Goal: Information Seeking & Learning: Learn about a topic

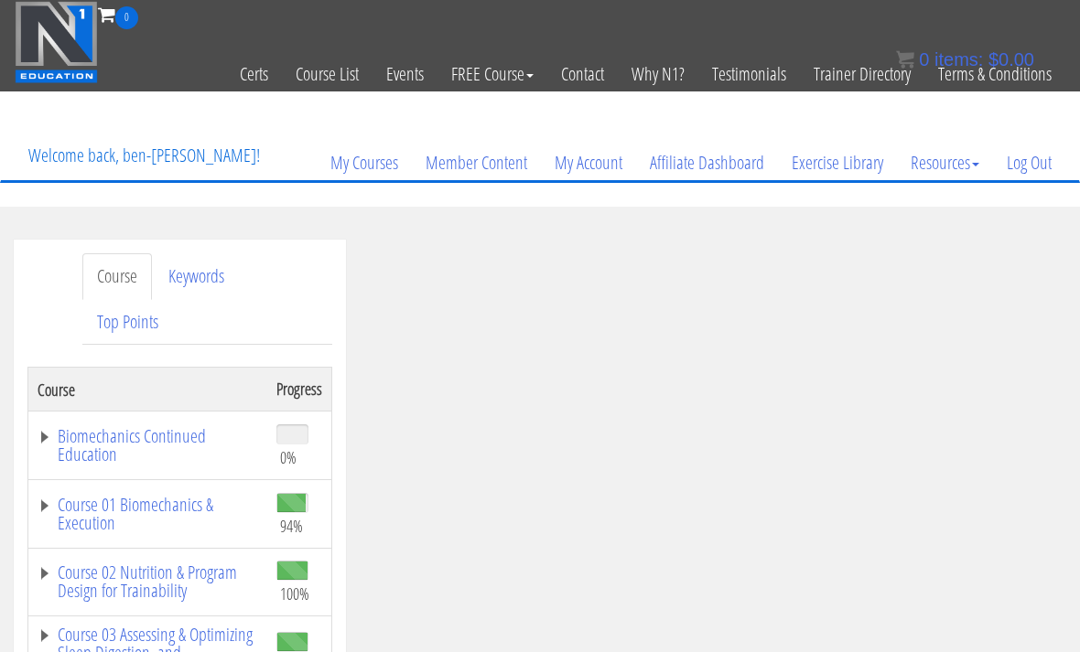
scroll to position [1018, 0]
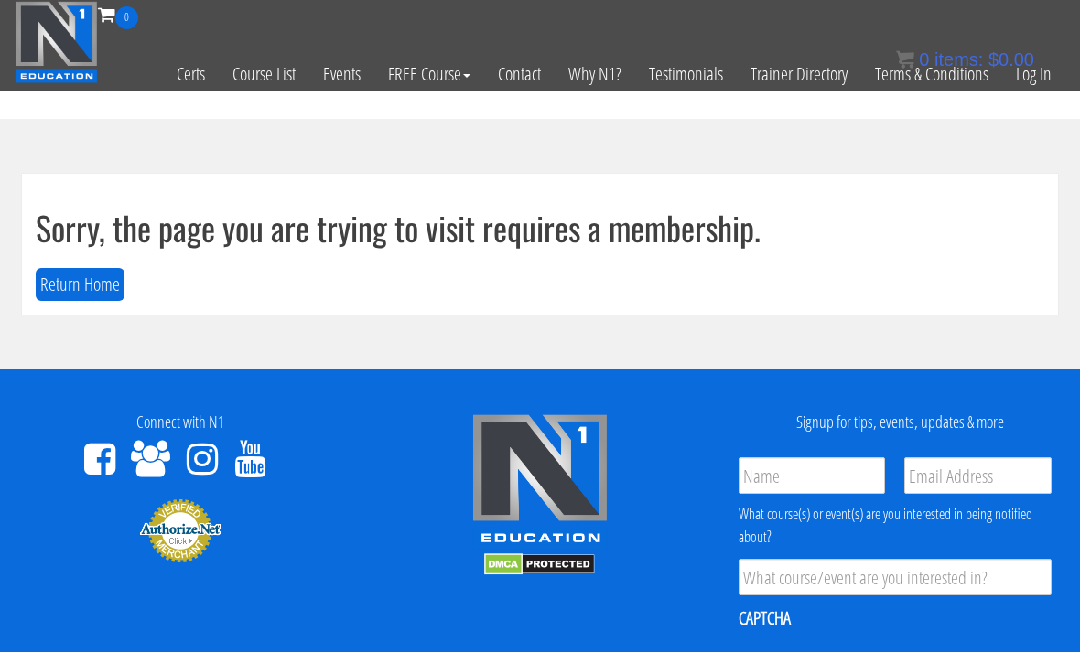
click at [1039, 78] on link "Log In" at bounding box center [1033, 74] width 63 height 90
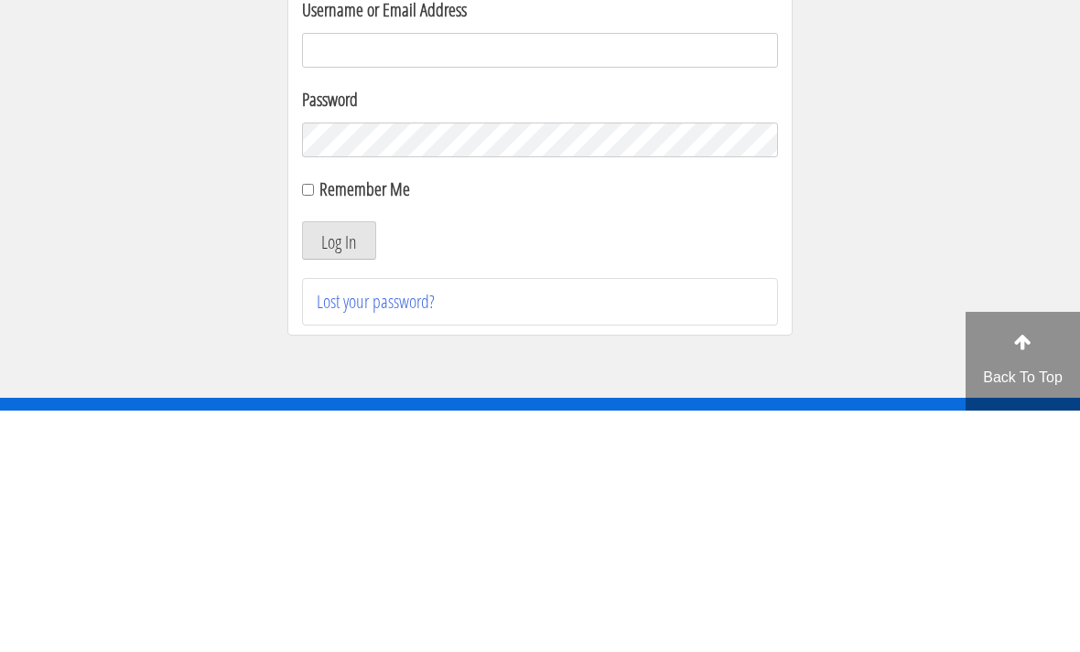
type input "[EMAIL_ADDRESS][DOMAIN_NAME]"
click at [339, 463] on button "Log In" at bounding box center [339, 482] width 74 height 38
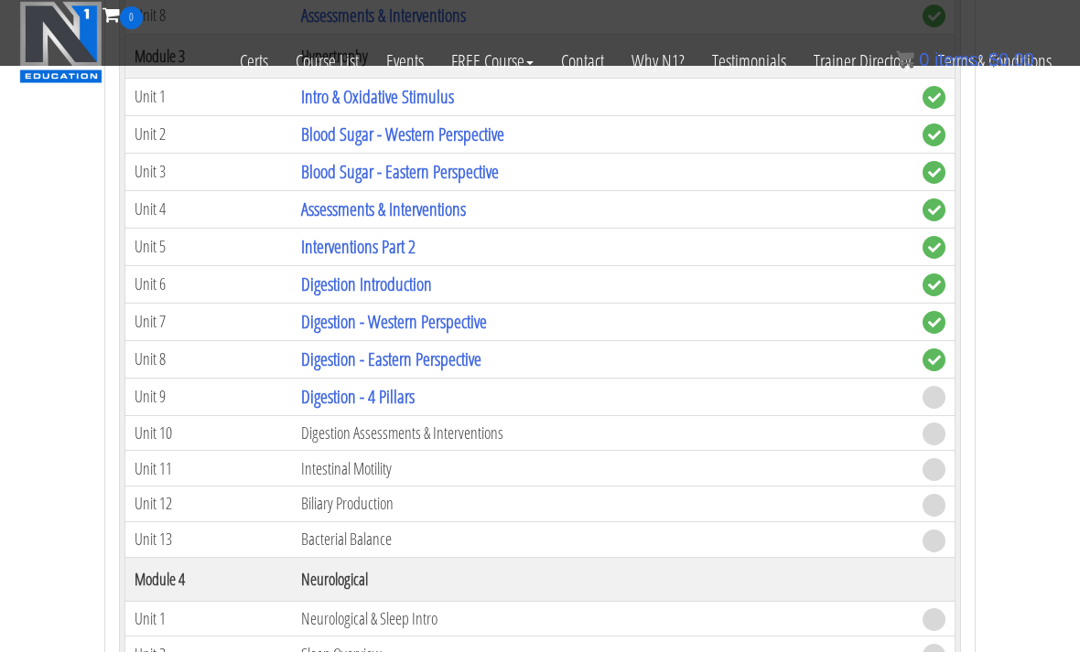
scroll to position [2334, 0]
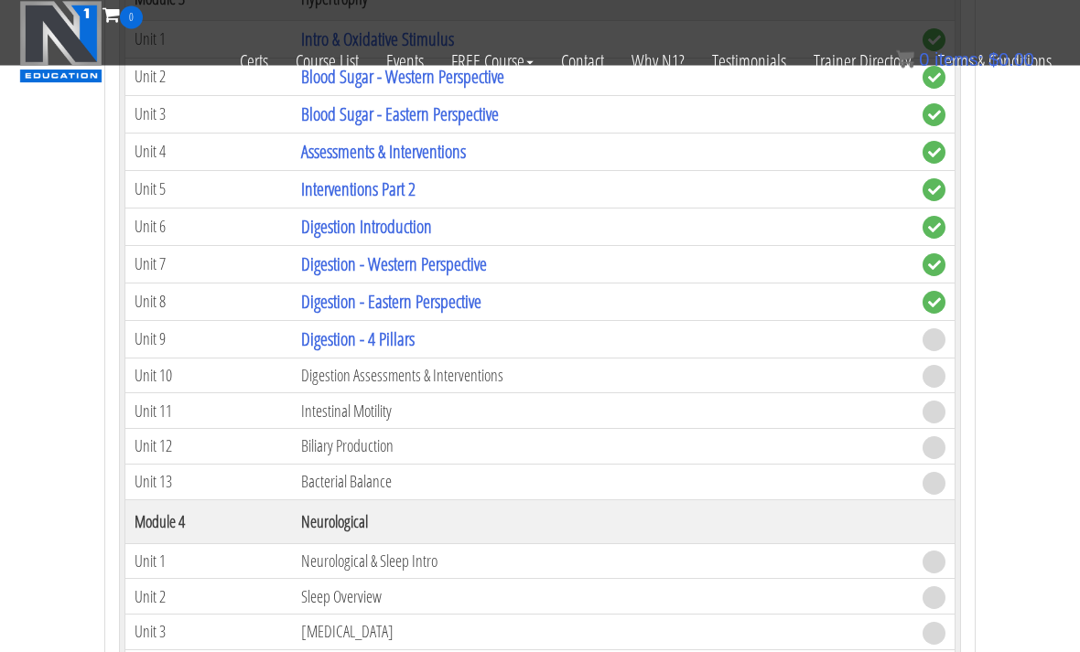
click at [402, 332] on link "Digestion - 4 Pillars" at bounding box center [357, 340] width 113 height 25
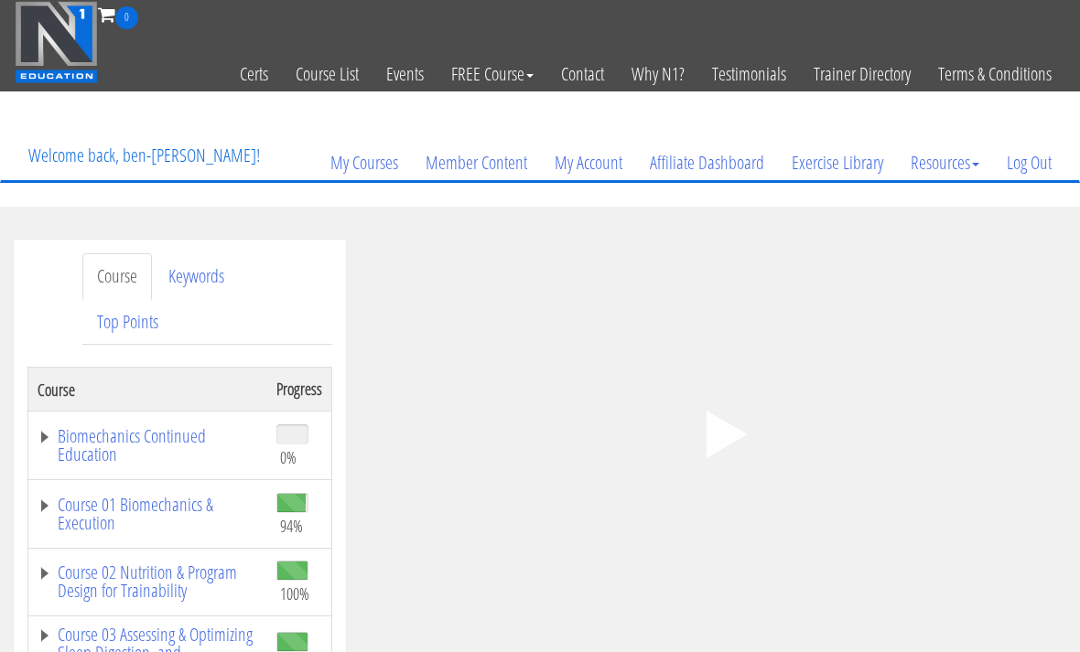
click at [734, 425] on icon ".fp-color-play{opacity:0.65;}.controlbutton{fill:#fff;}" at bounding box center [719, 434] width 115 height 115
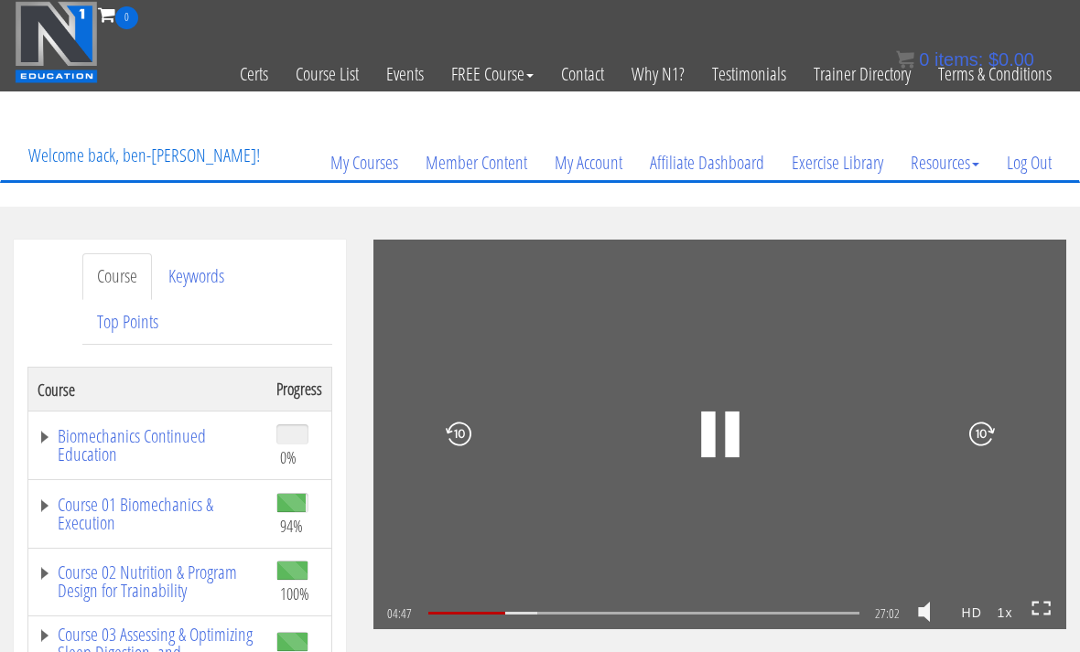
click at [995, 608] on strong "1x" at bounding box center [1004, 613] width 31 height 29
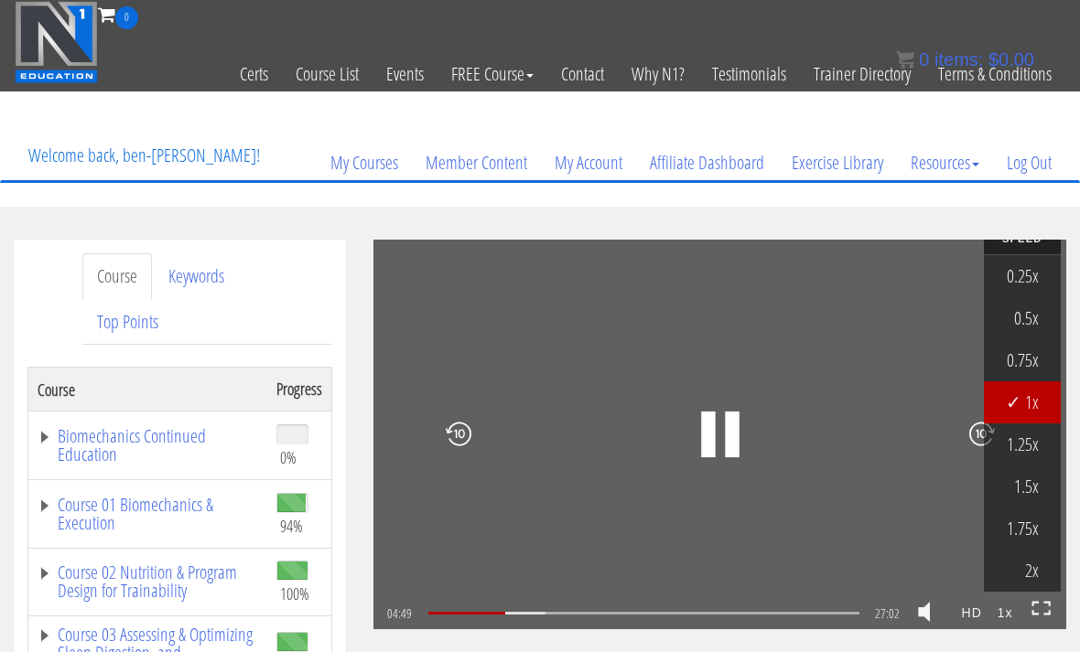
scroll to position [15, 0]
click at [1037, 570] on link "2x" at bounding box center [1022, 572] width 77 height 42
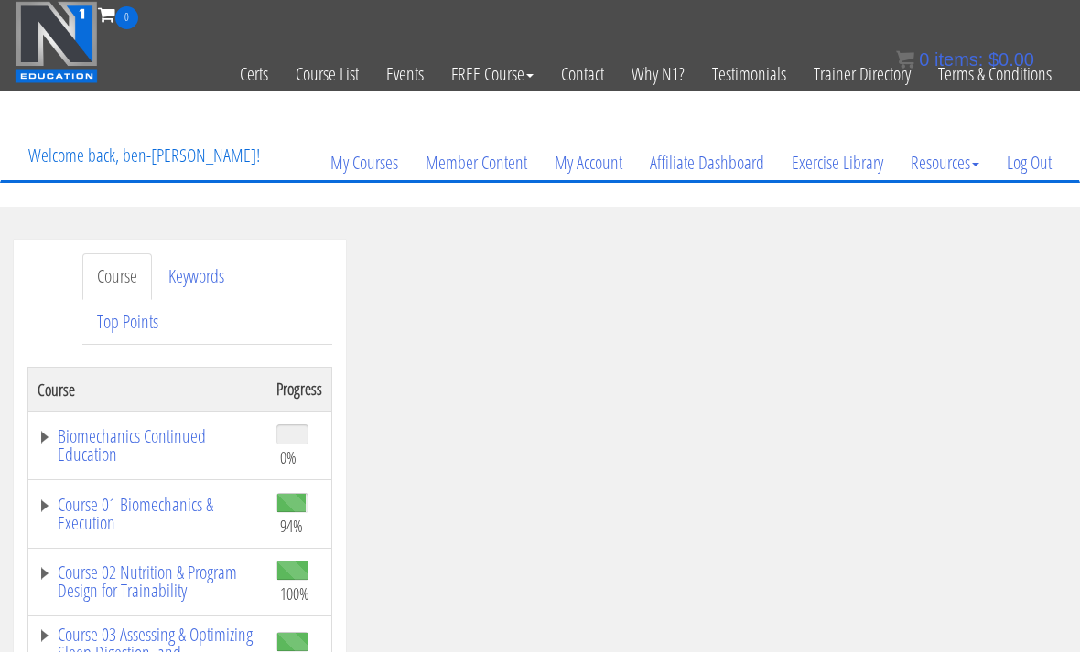
scroll to position [1727, 0]
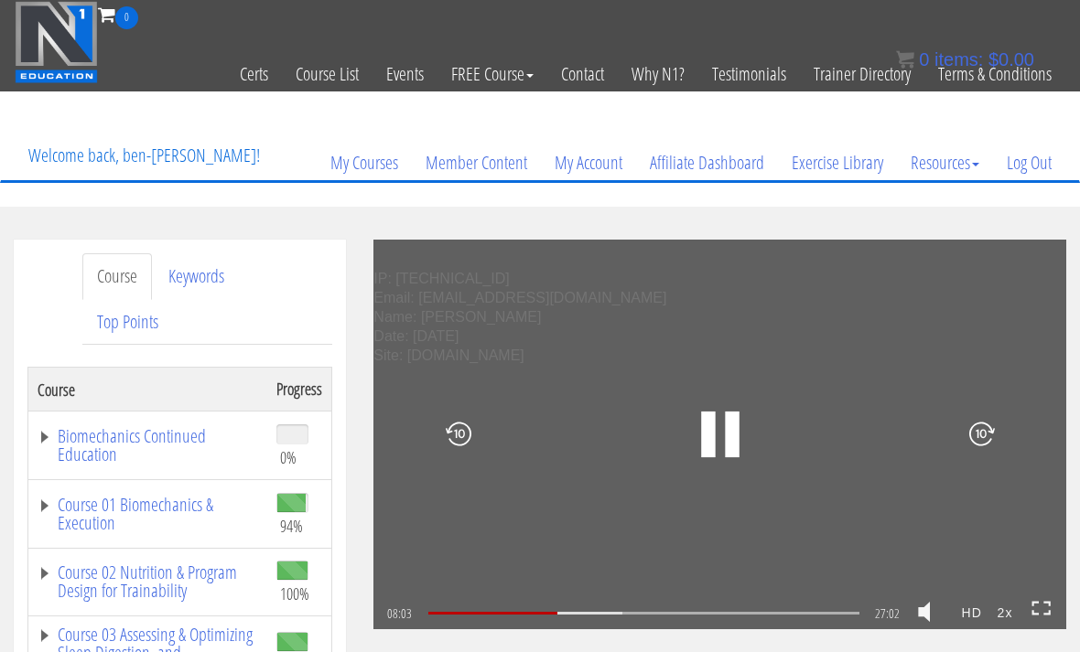
click at [715, 414] on icon ".fp-color-play{opacity:0.65;}.rect{fill:#fff;}" at bounding box center [719, 434] width 115 height 115
click at [708, 448] on icon ".fp-color-play{opacity:0.65;}.rect{fill:#fff;}" at bounding box center [719, 433] width 61 height 61
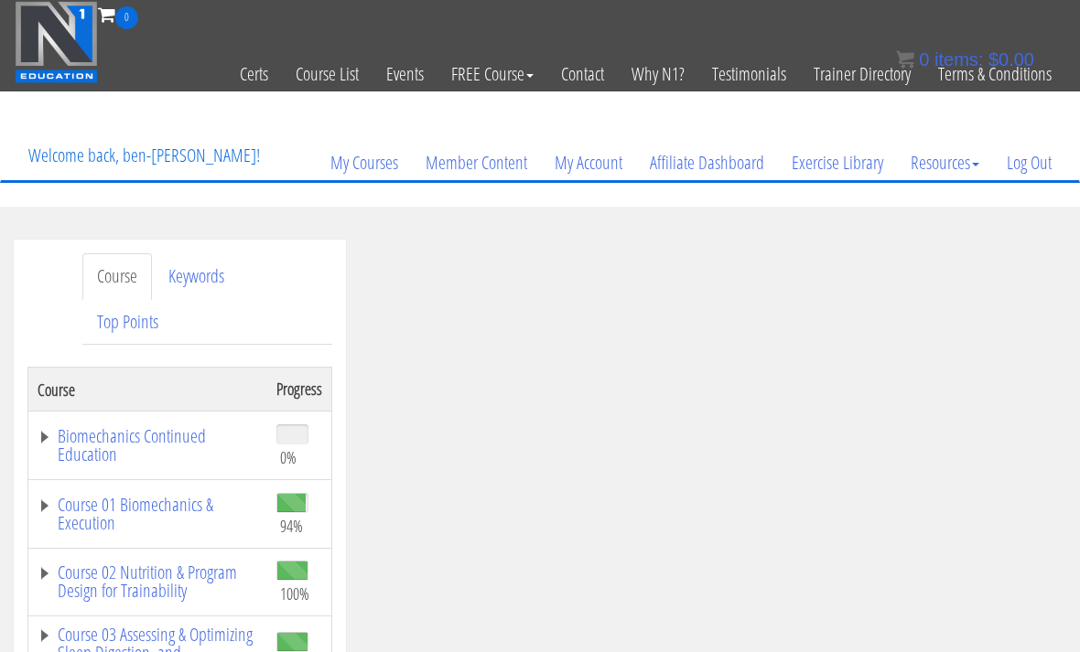
click at [696, 396] on icon ".fp-color-play{opacity:0.65;}.rect{fill:#fff;}" at bounding box center [719, 434] width 115 height 115
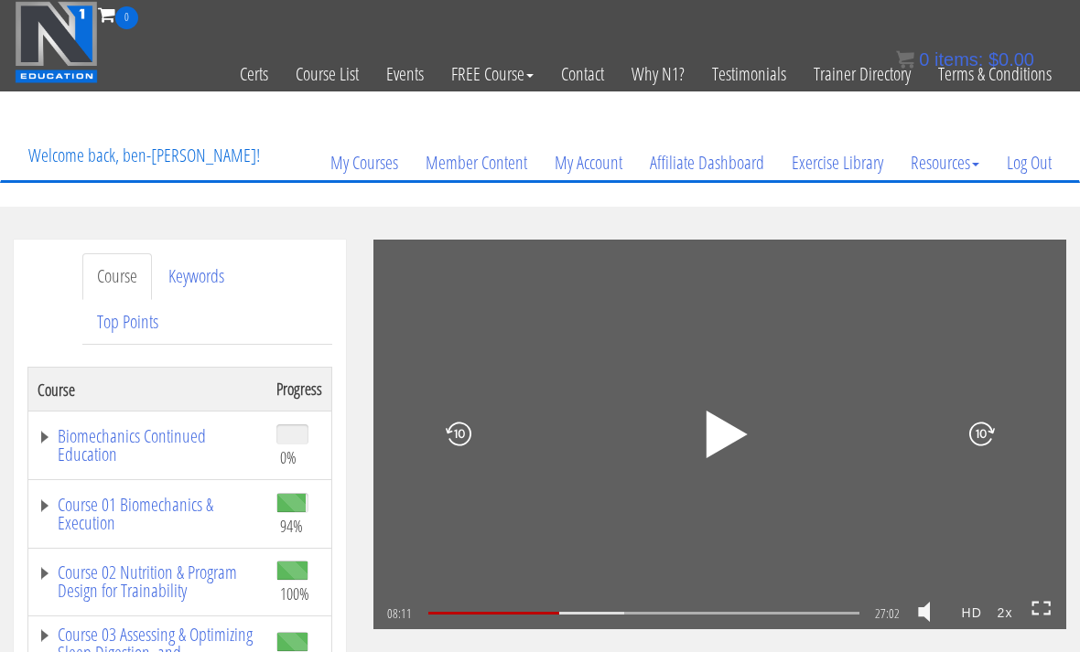
click at [735, 438] on icon ".fp-color-play{opacity:0.65;}.rect{fill:#fff;}" at bounding box center [719, 433] width 61 height 61
click at [732, 431] on rect at bounding box center [732, 435] width 14 height 46
click at [724, 444] on rect at bounding box center [726, 434] width 7 height 25
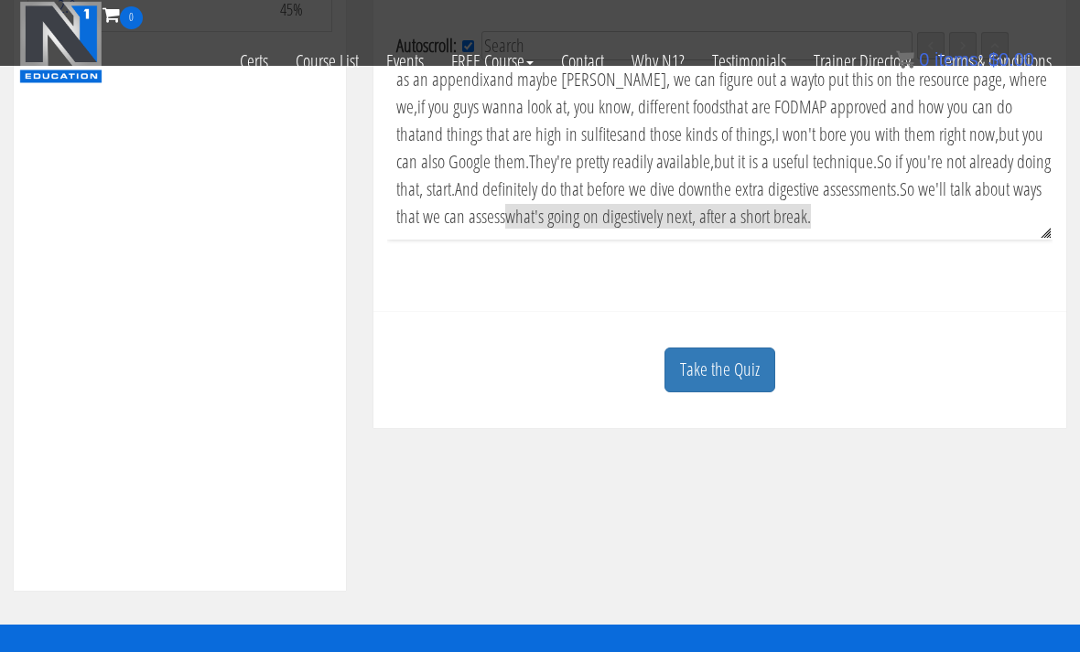
scroll to position [610, 0]
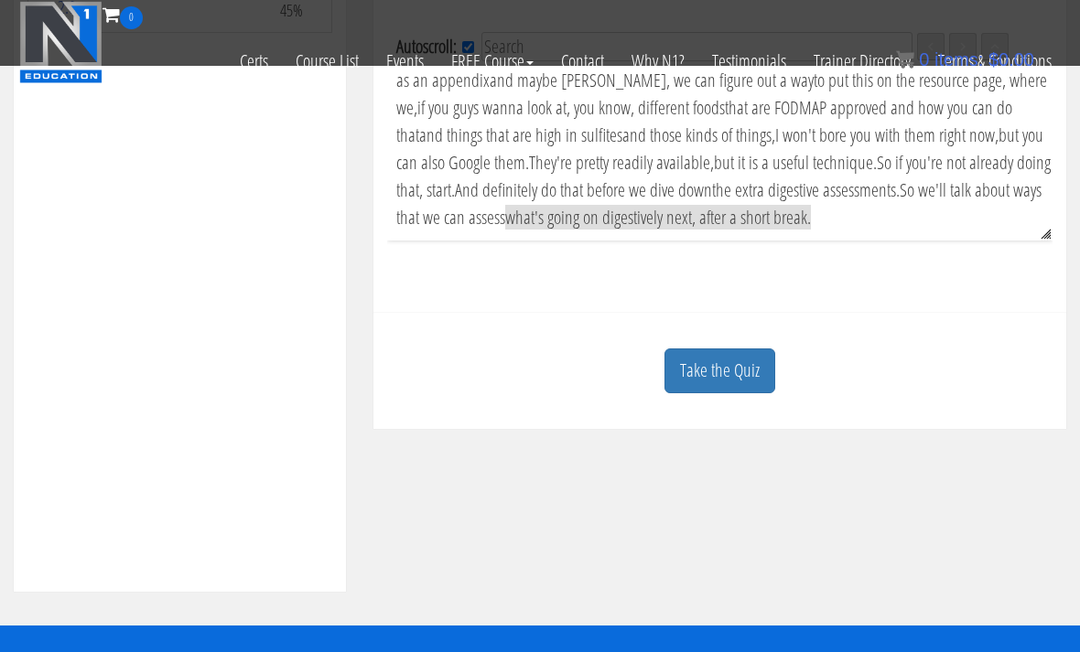
click at [740, 371] on link "Take the Quiz" at bounding box center [719, 371] width 111 height 45
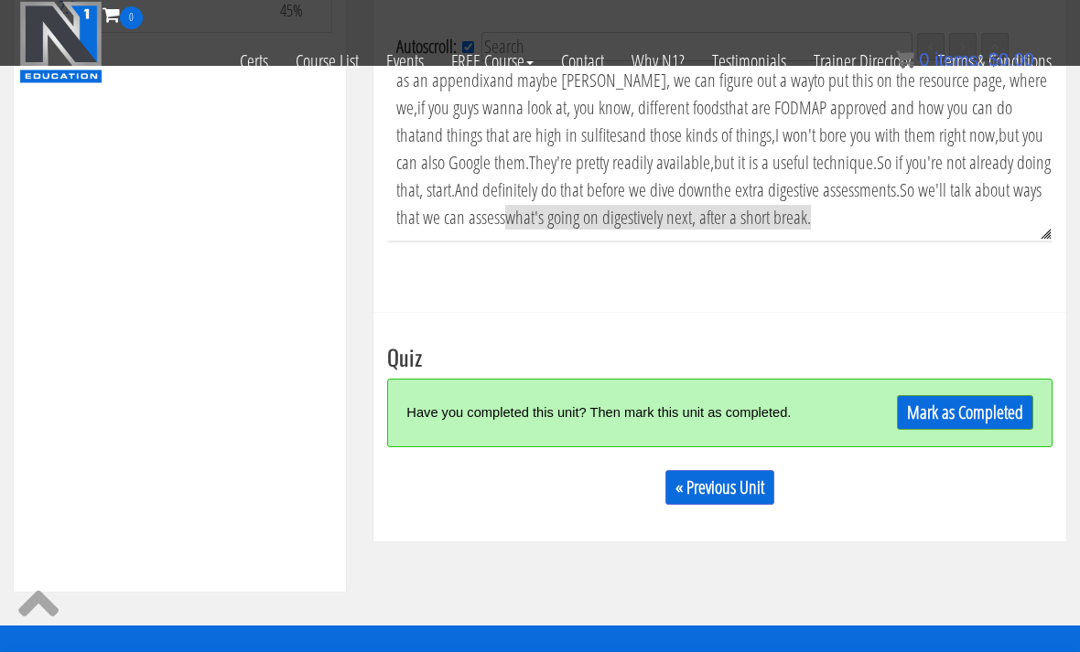
click at [936, 402] on link "Mark as Completed" at bounding box center [965, 412] width 136 height 35
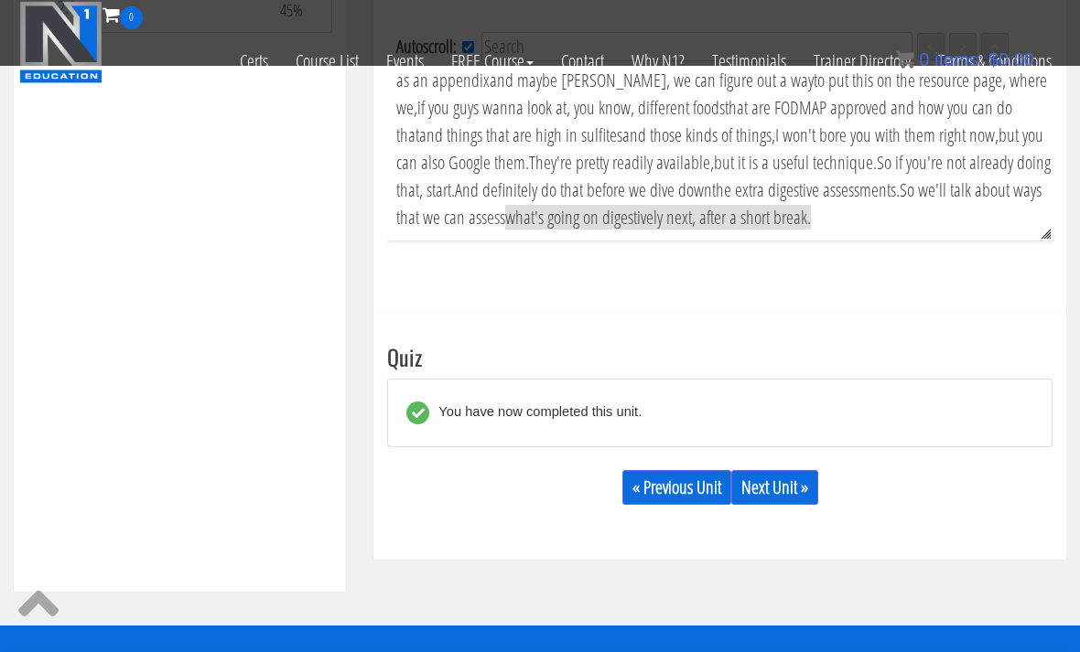
click at [786, 497] on link "Next Unit »" at bounding box center [774, 487] width 87 height 35
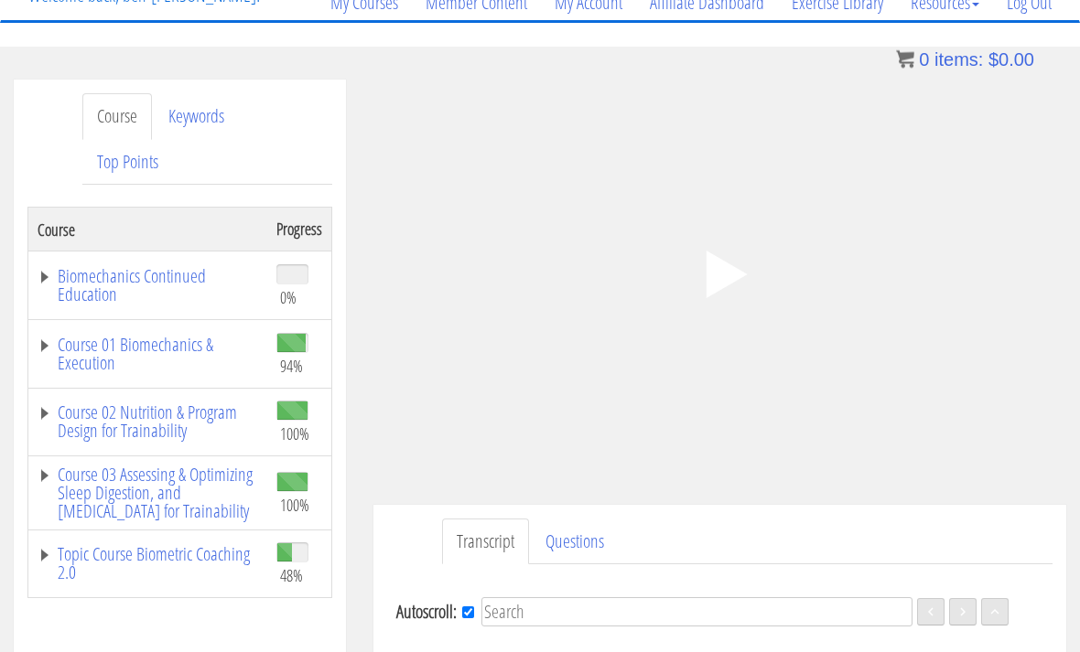
scroll to position [168, 0]
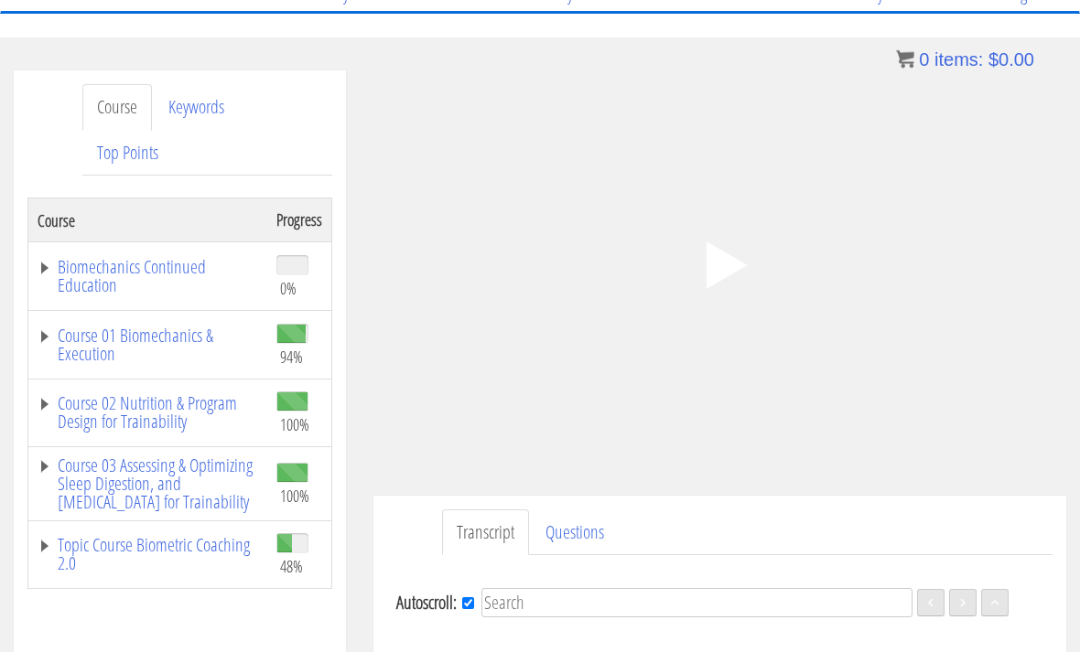
click at [735, 271] on polygon at bounding box center [725, 266] width 41 height 48
click at [894, 365] on div at bounding box center [969, 265] width 194 height 210
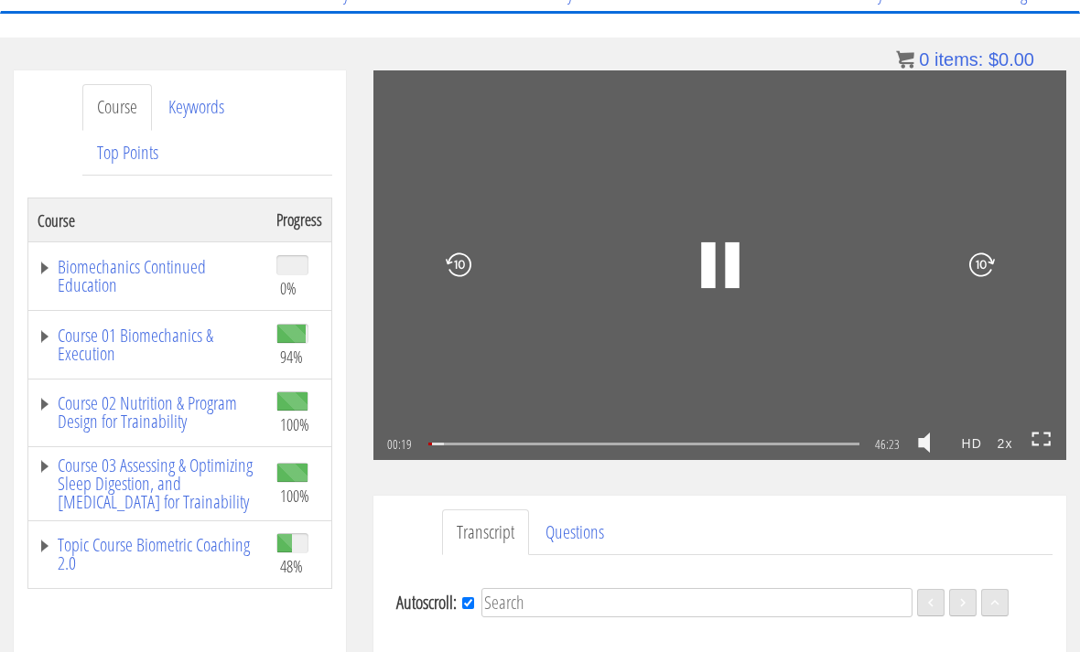
click at [1039, 456] on link at bounding box center [1041, 444] width 20 height 27
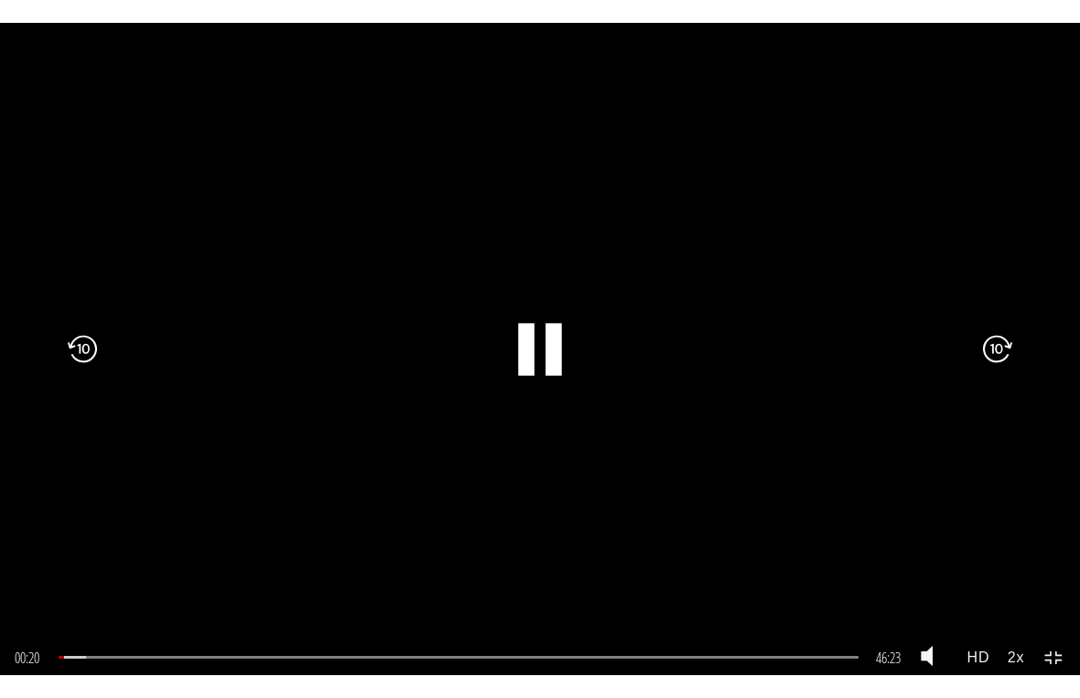
scroll to position [22, 0]
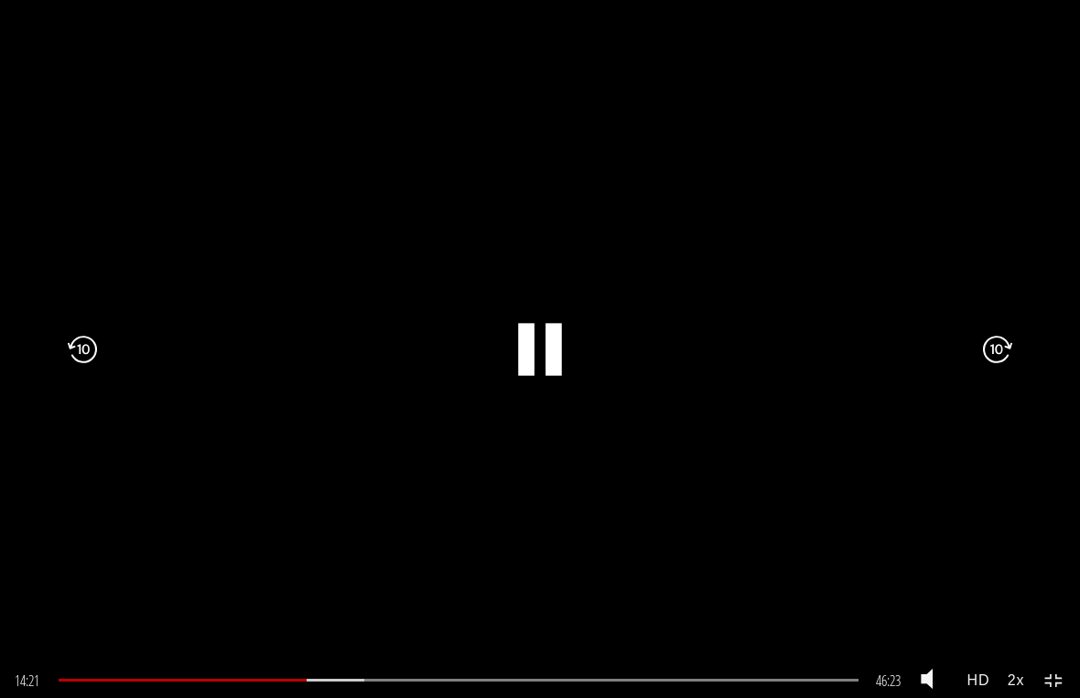
click at [106, 207] on div at bounding box center [97, 348] width 194 height 377
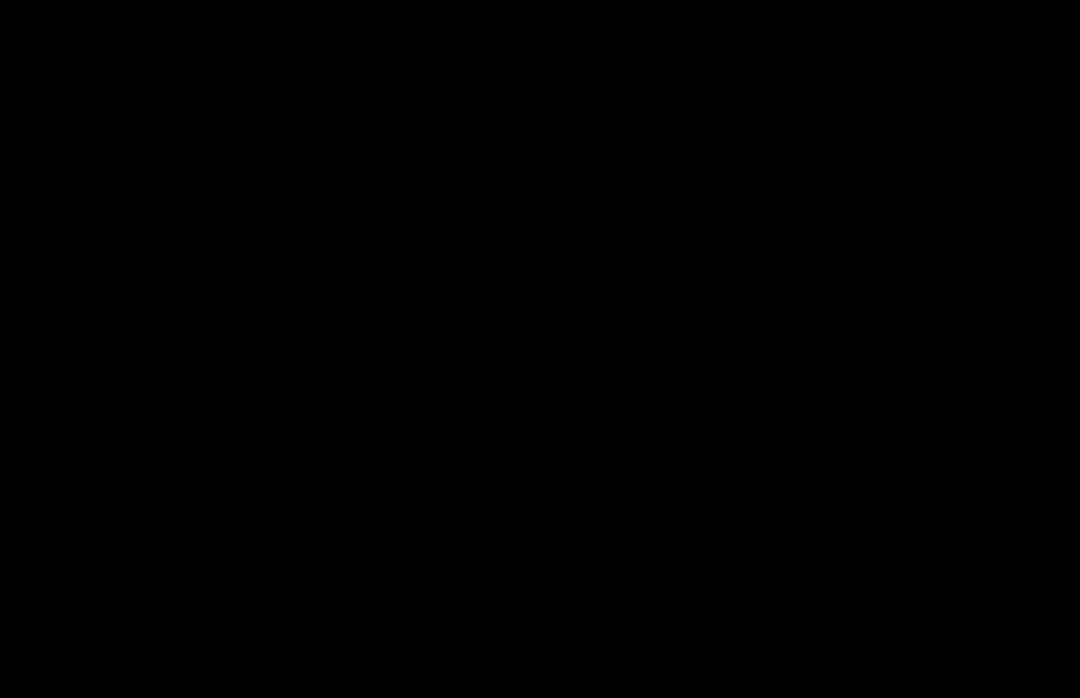
click at [551, 305] on icon ".fp-color-play{opacity:0.65;}.rect{fill:#fff;}" at bounding box center [540, 350] width 132 height 132
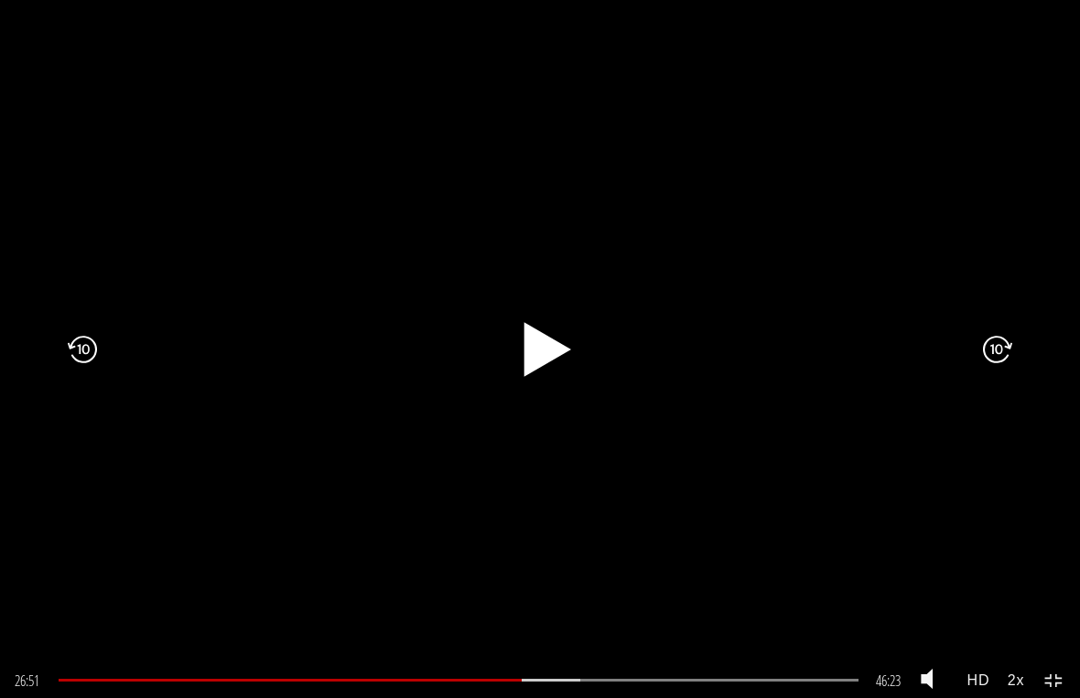
click at [544, 360] on rect at bounding box center [547, 349] width 8 height 28
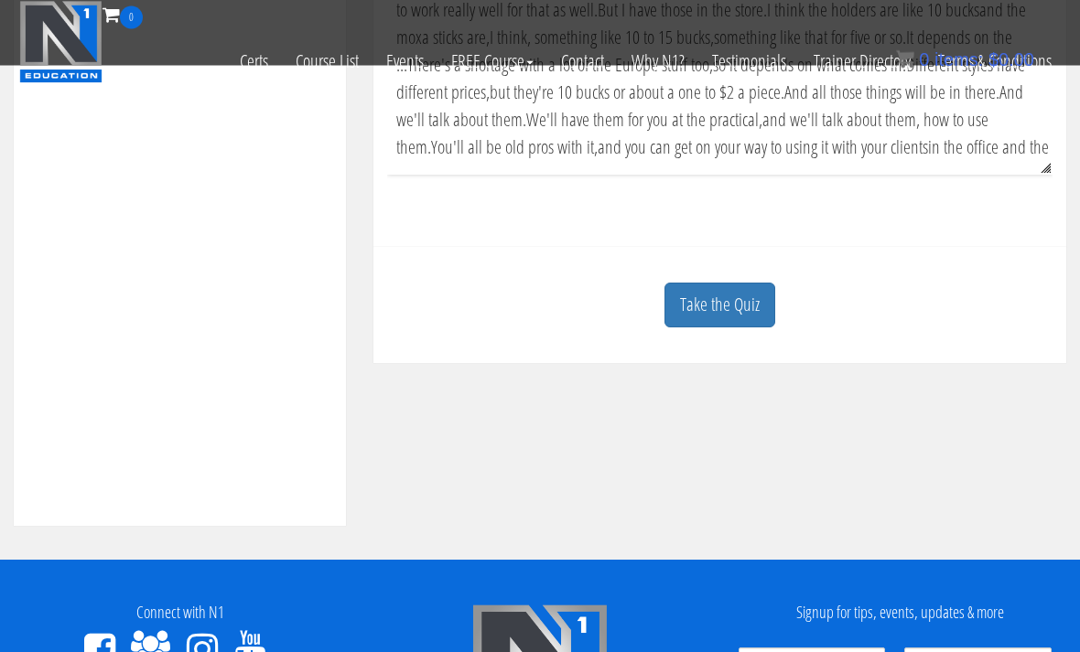
scroll to position [676, 0]
click at [732, 302] on link "Take the Quiz" at bounding box center [719, 305] width 111 height 45
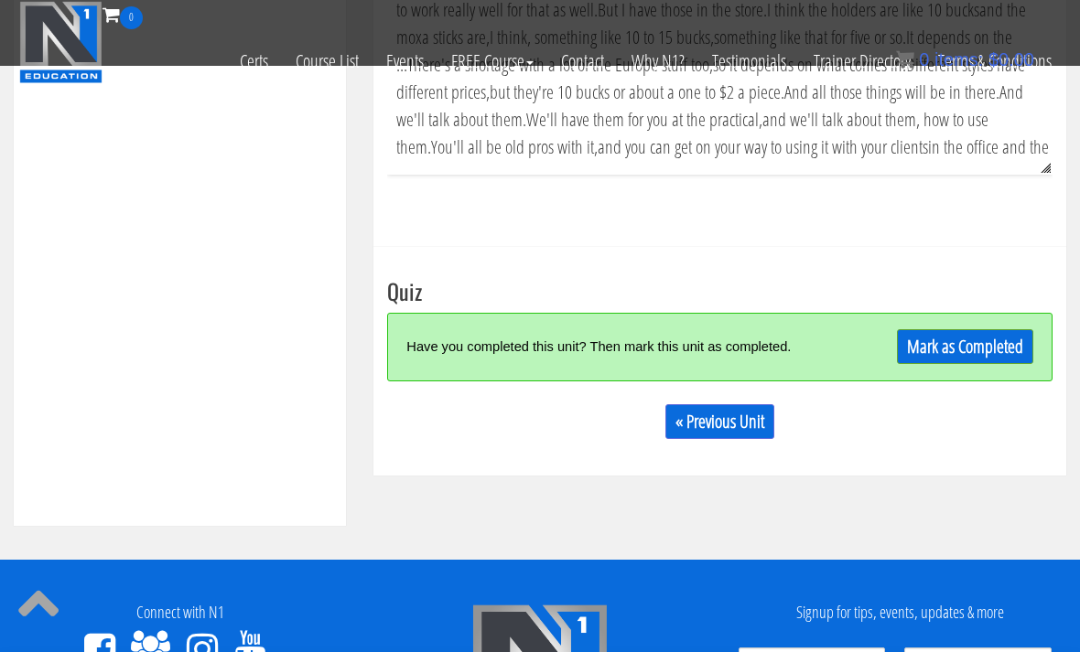
click at [992, 353] on link "Mark as Completed" at bounding box center [965, 346] width 136 height 35
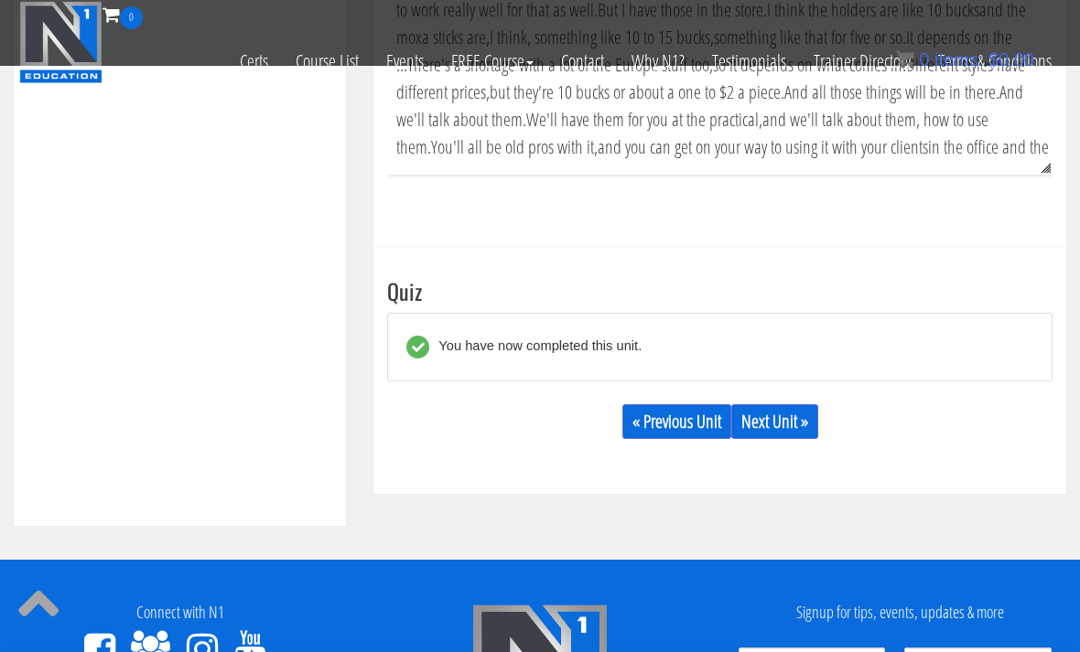
click at [792, 428] on link "Next Unit »" at bounding box center [774, 421] width 87 height 35
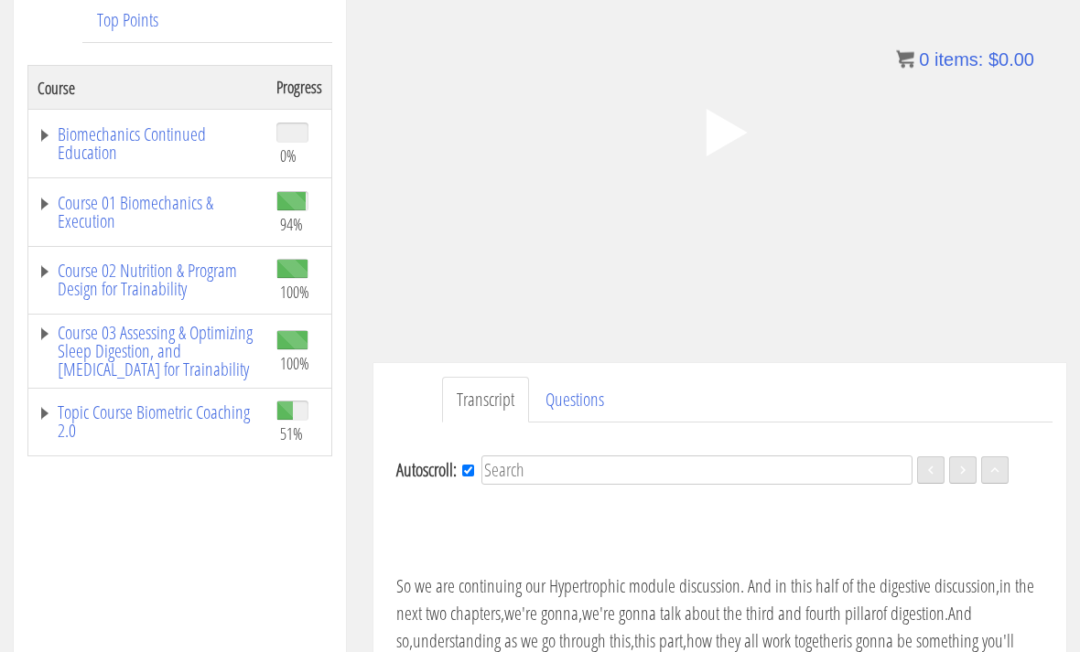
scroll to position [302, 0]
click at [197, 416] on link "Topic Course Biometric Coaching 2.0" at bounding box center [148, 421] width 221 height 37
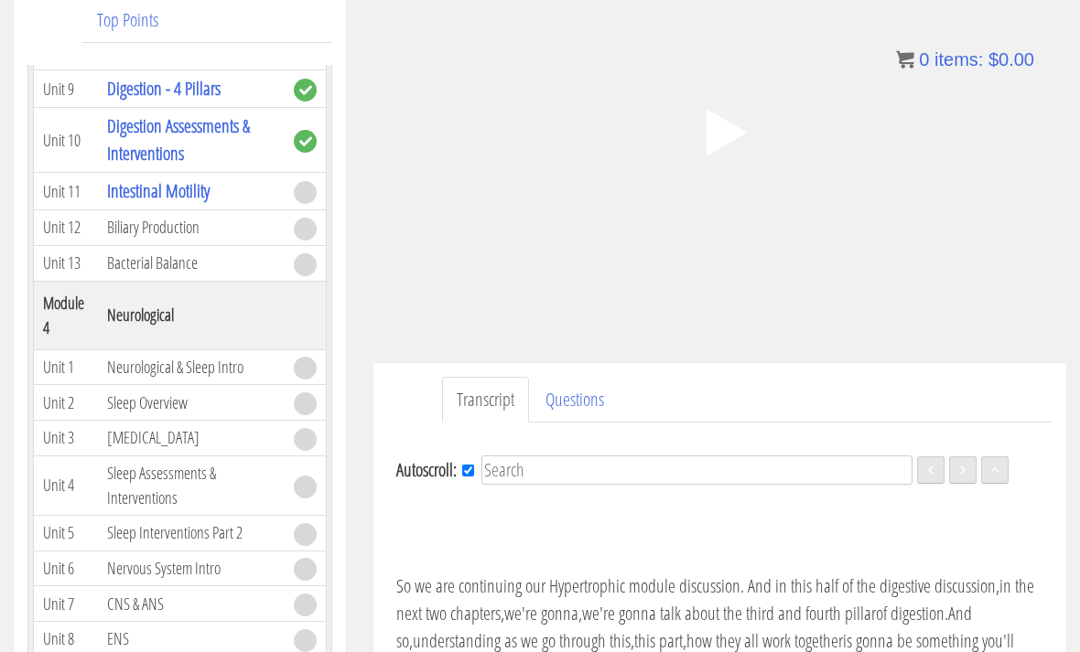
scroll to position [1458, 0]
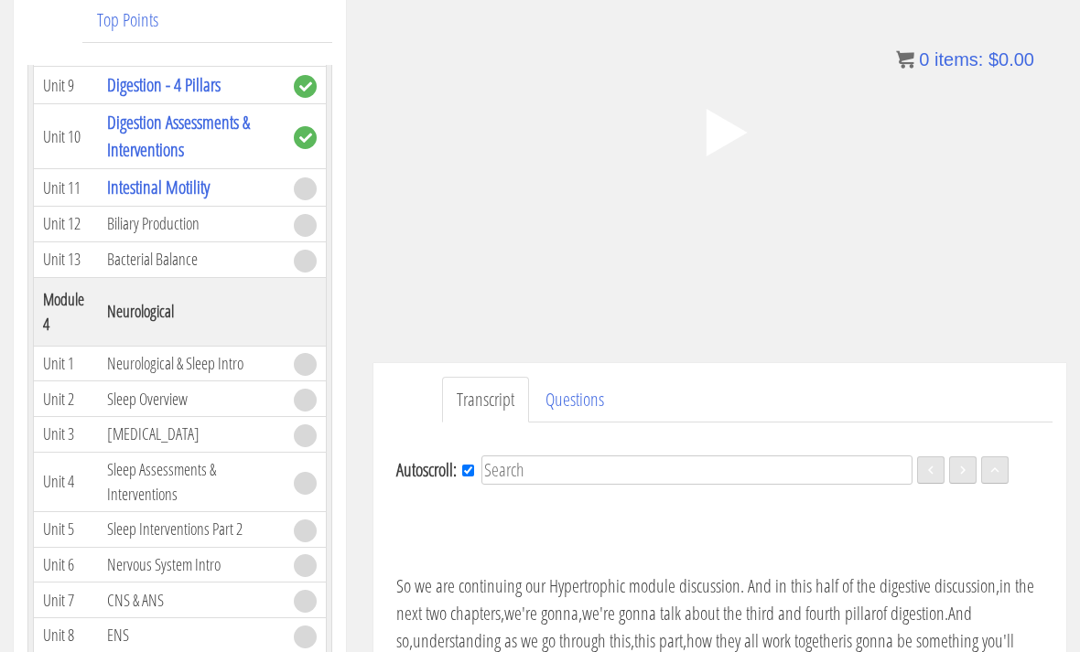
click at [721, 138] on polygon at bounding box center [725, 133] width 41 height 48
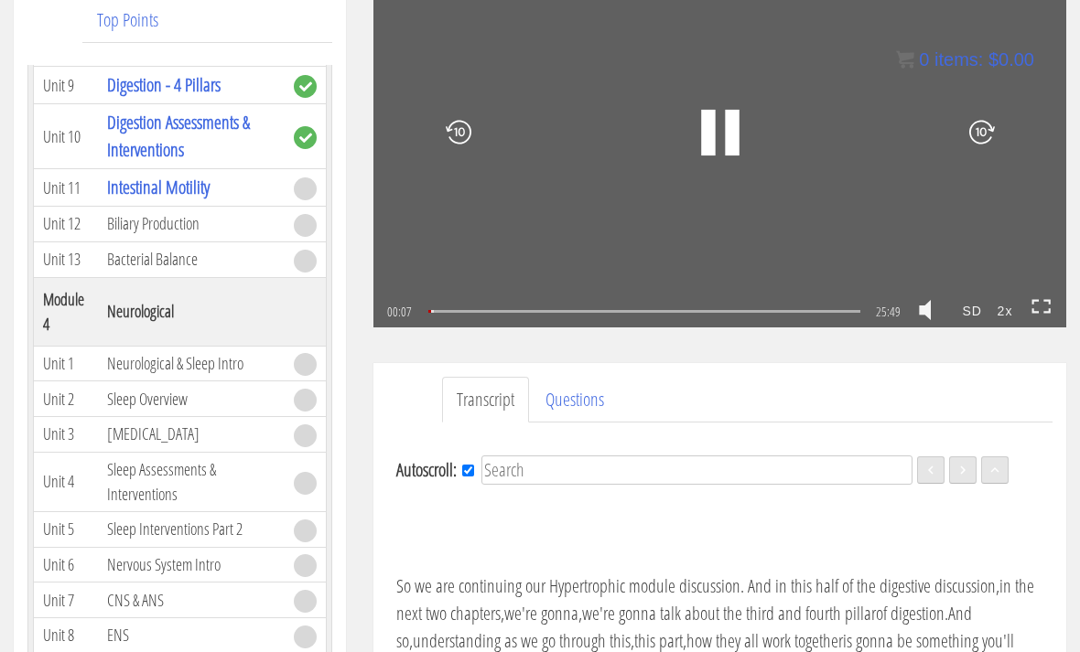
click at [1047, 301] on icon at bounding box center [1047, 302] width 6 height 4
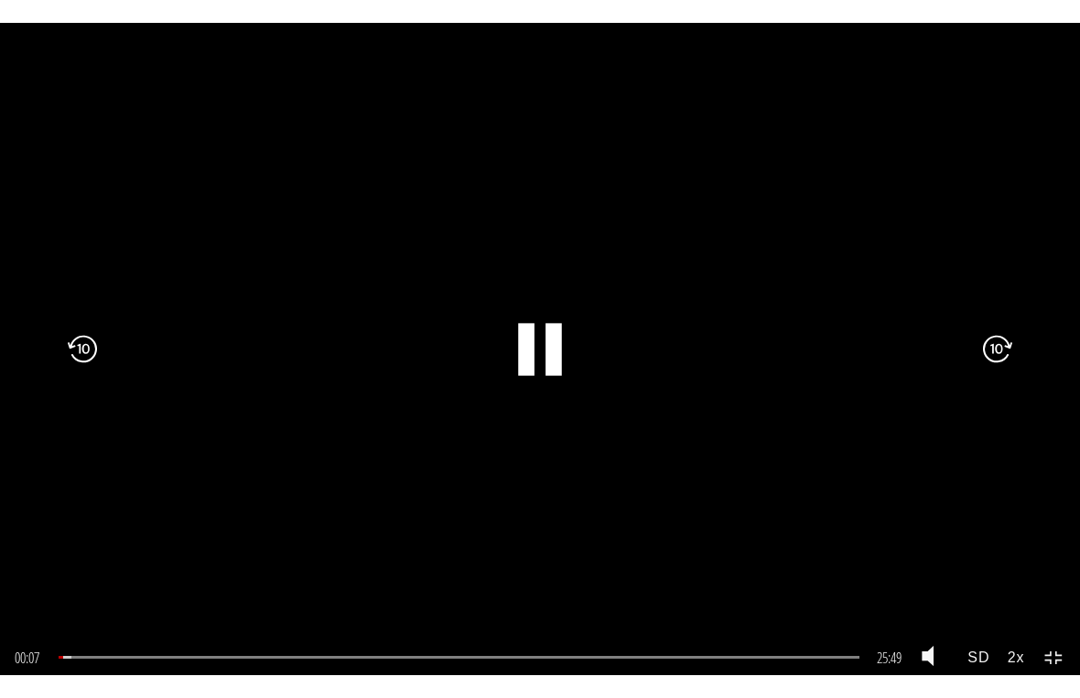
scroll to position [22, 0]
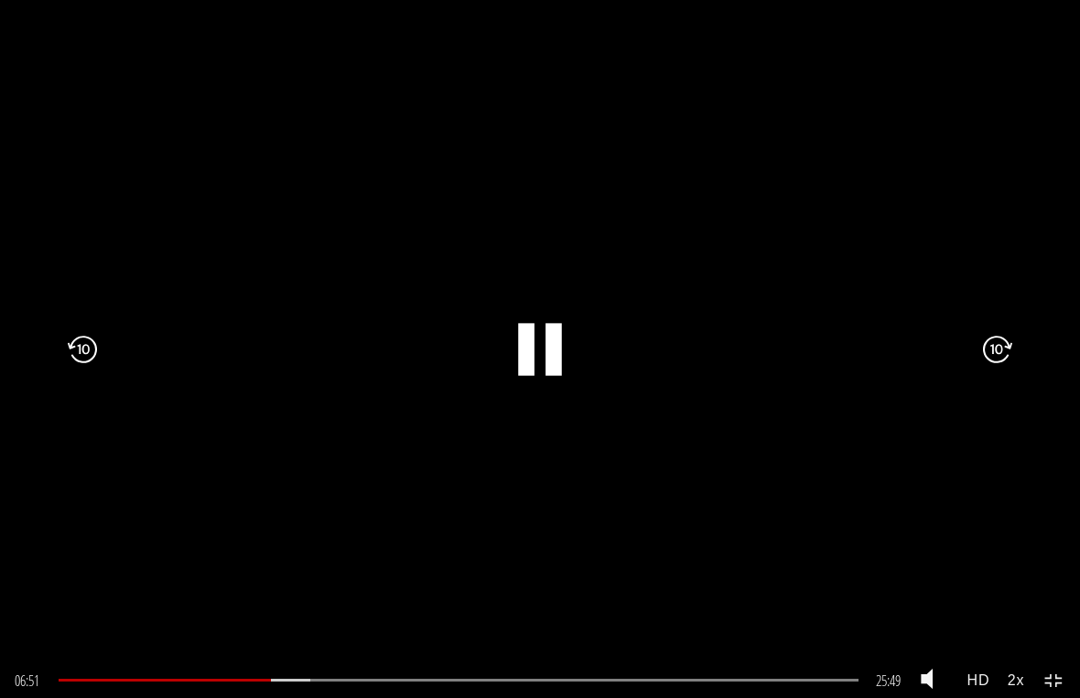
click at [521, 369] on rect at bounding box center [526, 349] width 16 height 52
click at [546, 328] on icon ".fp-color-play{opacity:0.65;}.rect{fill:#fff;}" at bounding box center [540, 349] width 70 height 70
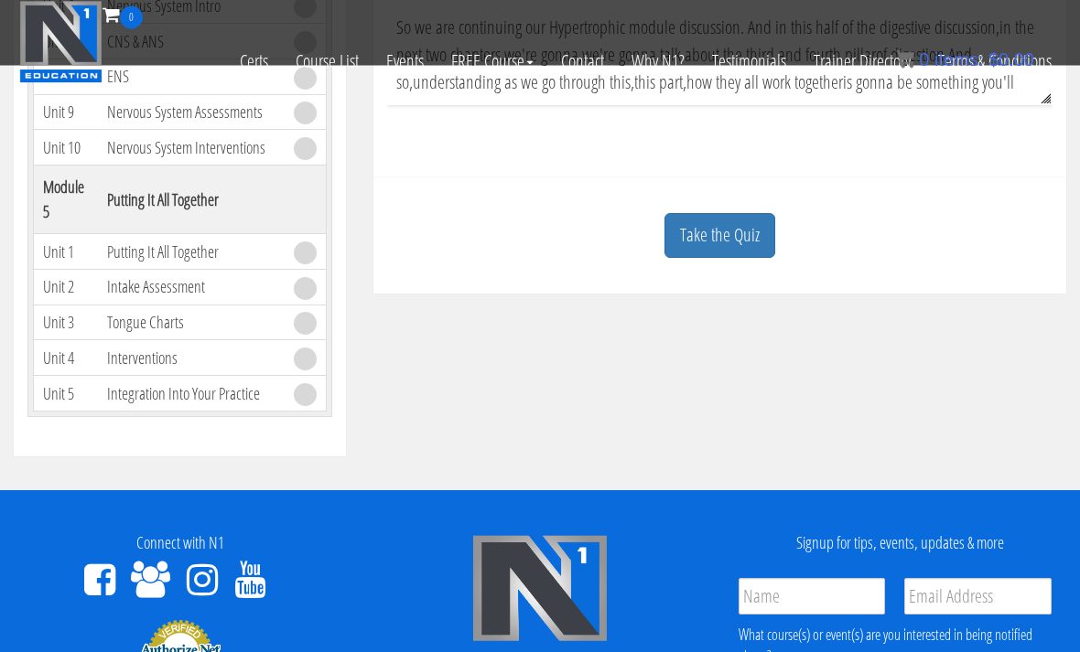
scroll to position [685, 0]
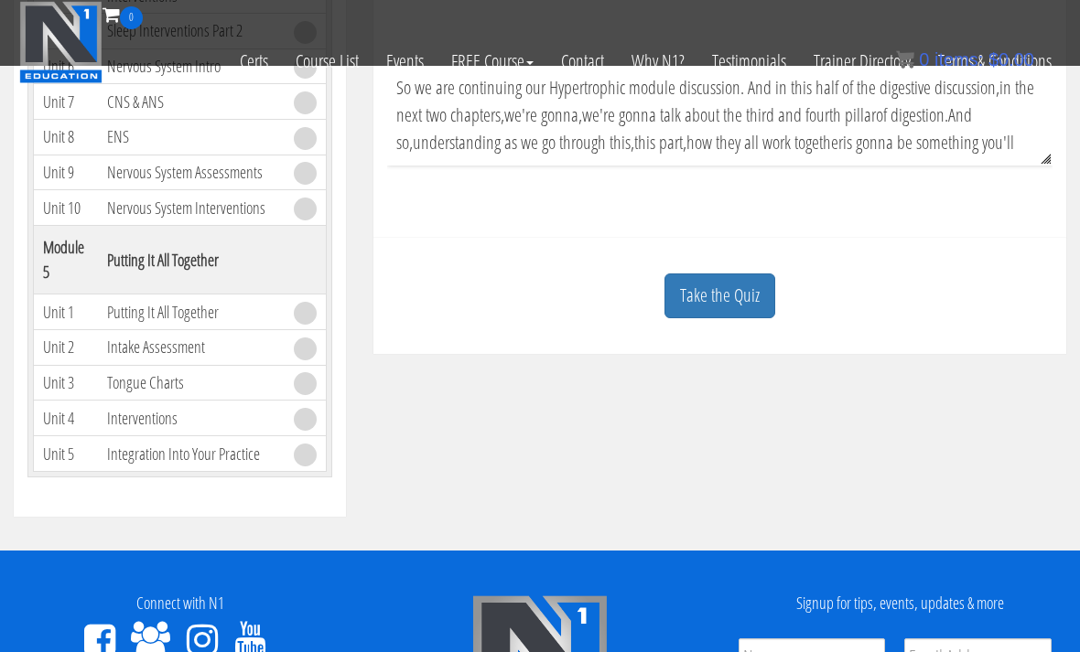
click at [757, 299] on link "Take the Quiz" at bounding box center [719, 296] width 111 height 45
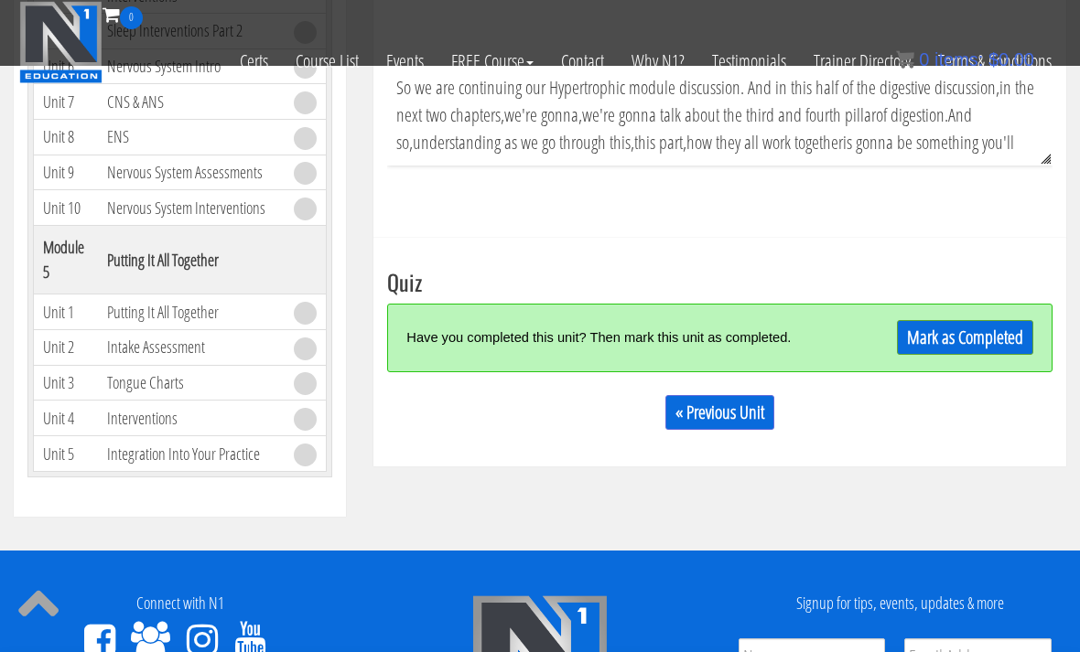
click at [957, 333] on link "Mark as Completed" at bounding box center [965, 337] width 136 height 35
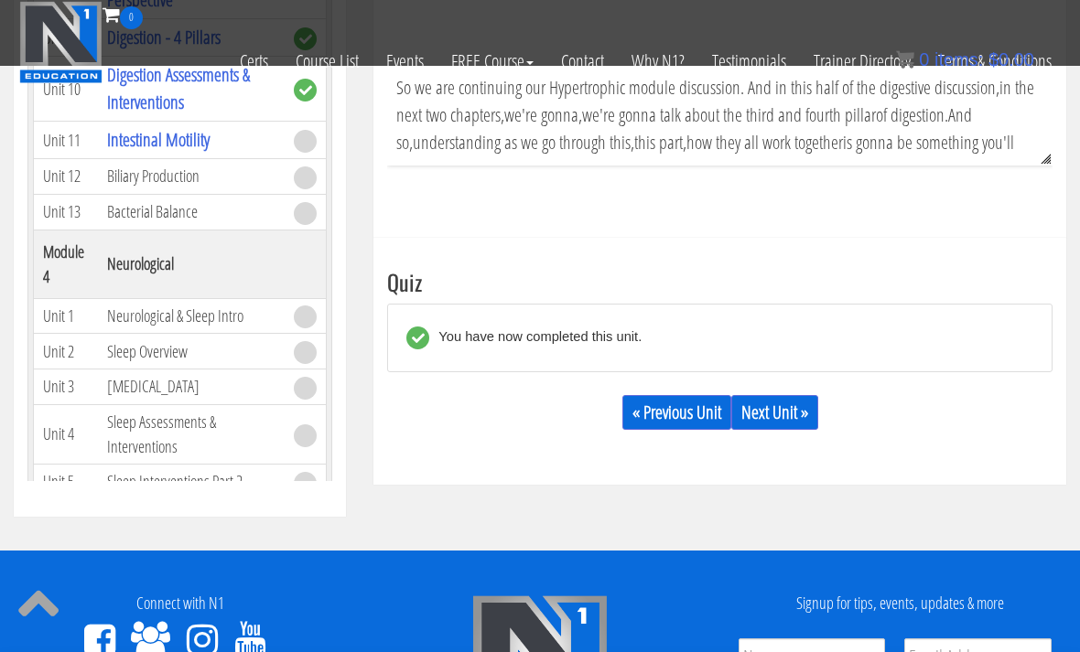
scroll to position [1007, 0]
click at [787, 418] on link "Next Unit »" at bounding box center [774, 412] width 87 height 35
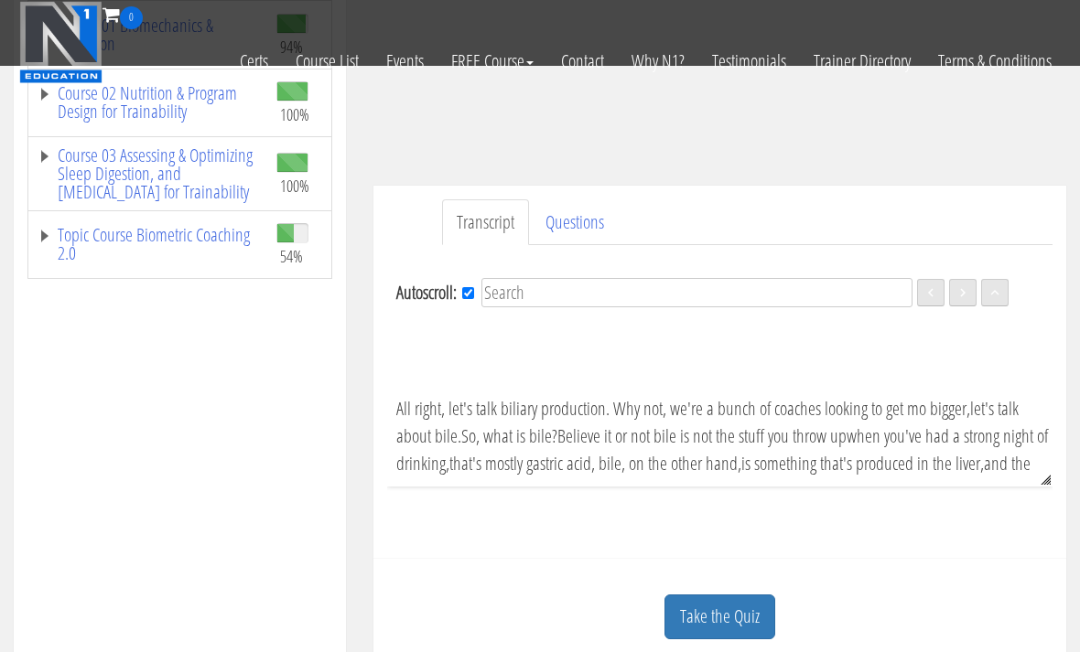
scroll to position [366, 0]
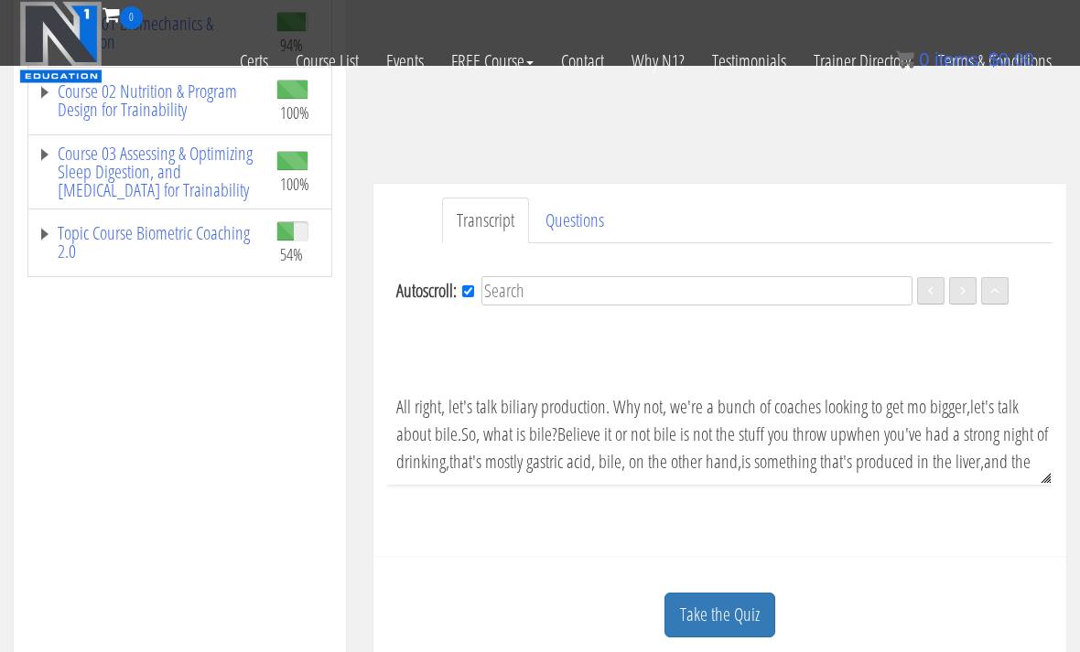
click at [132, 238] on link "Topic Course Biometric Coaching 2.0" at bounding box center [148, 242] width 221 height 37
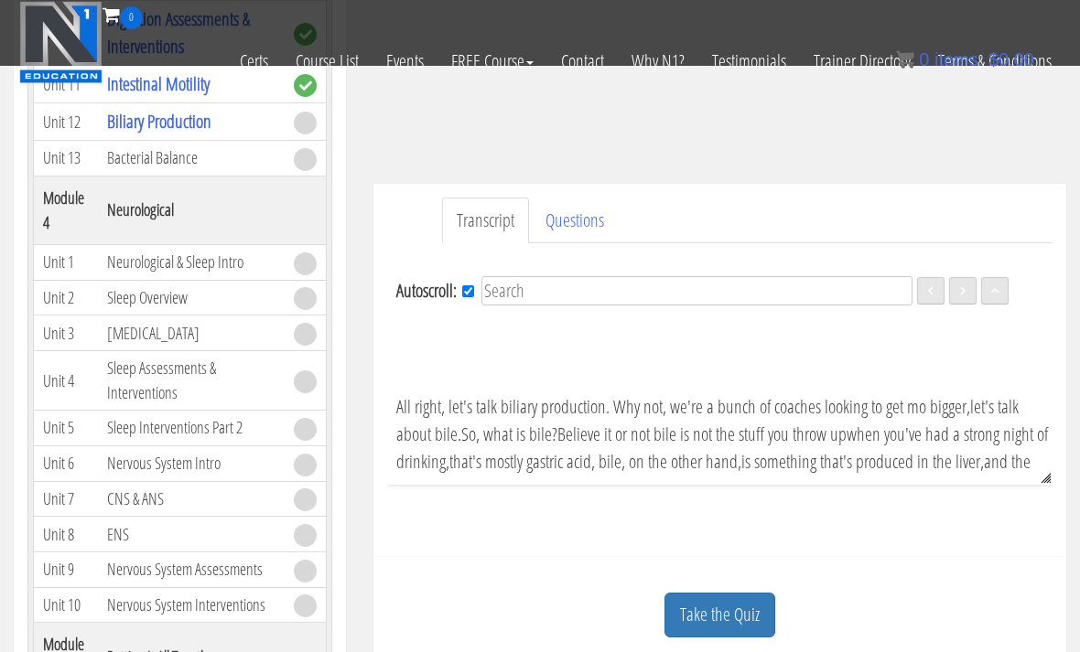
scroll to position [1357, 0]
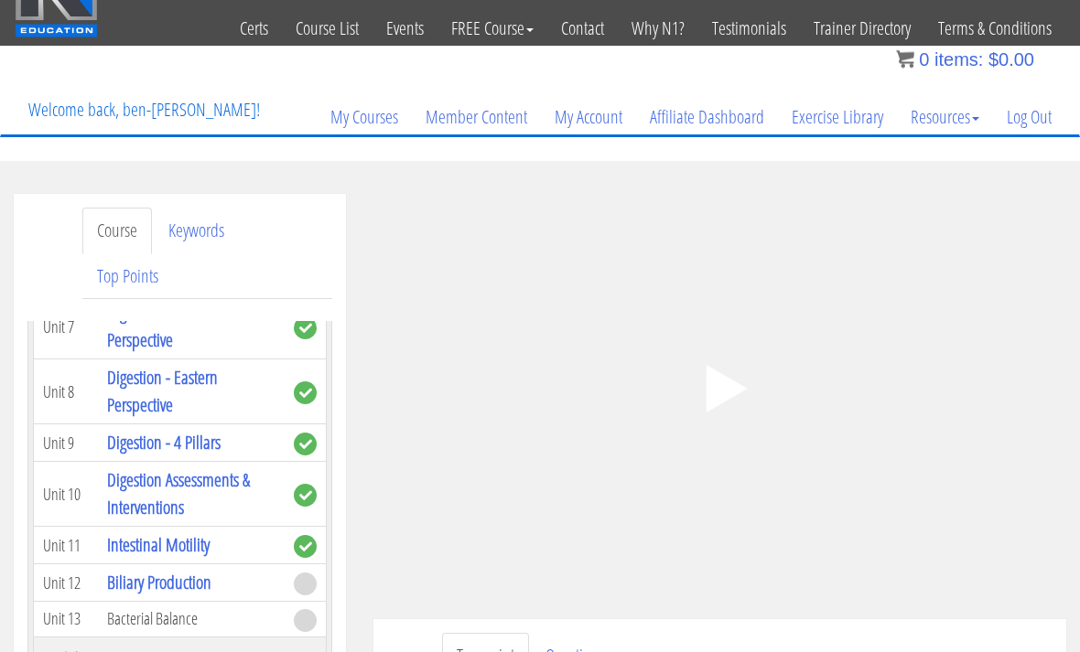
click at [729, 377] on icon ".fp-color-play{opacity:0.65;}.controlbutton{fill:#fff;}" at bounding box center [719, 389] width 115 height 115
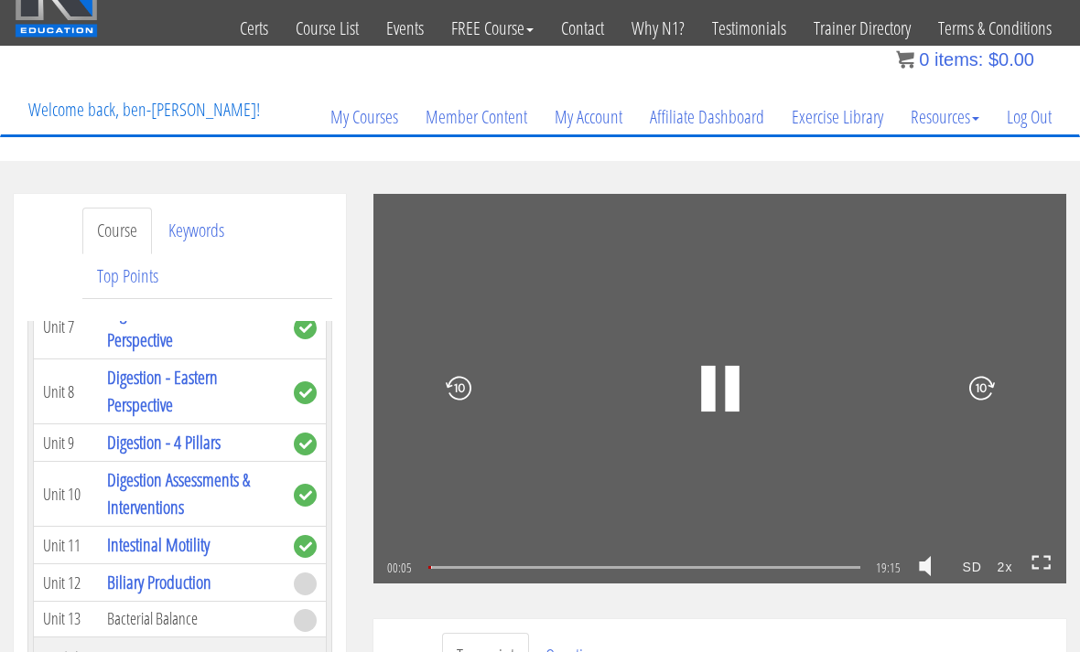
click at [1036, 561] on icon at bounding box center [1041, 563] width 20 height 16
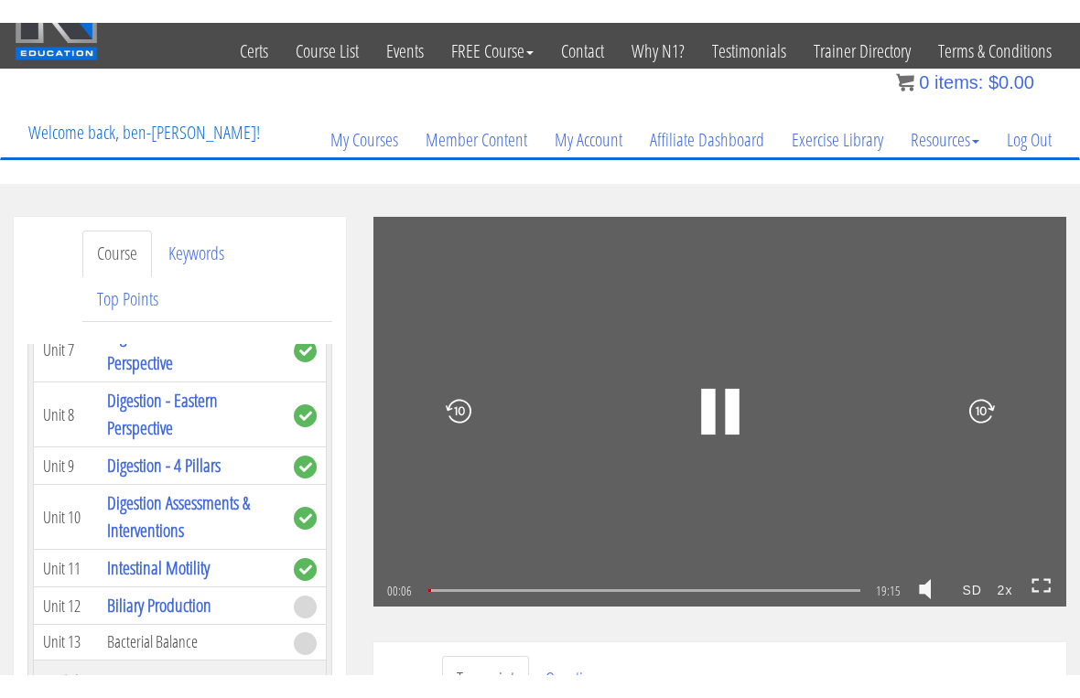
scroll to position [22, 0]
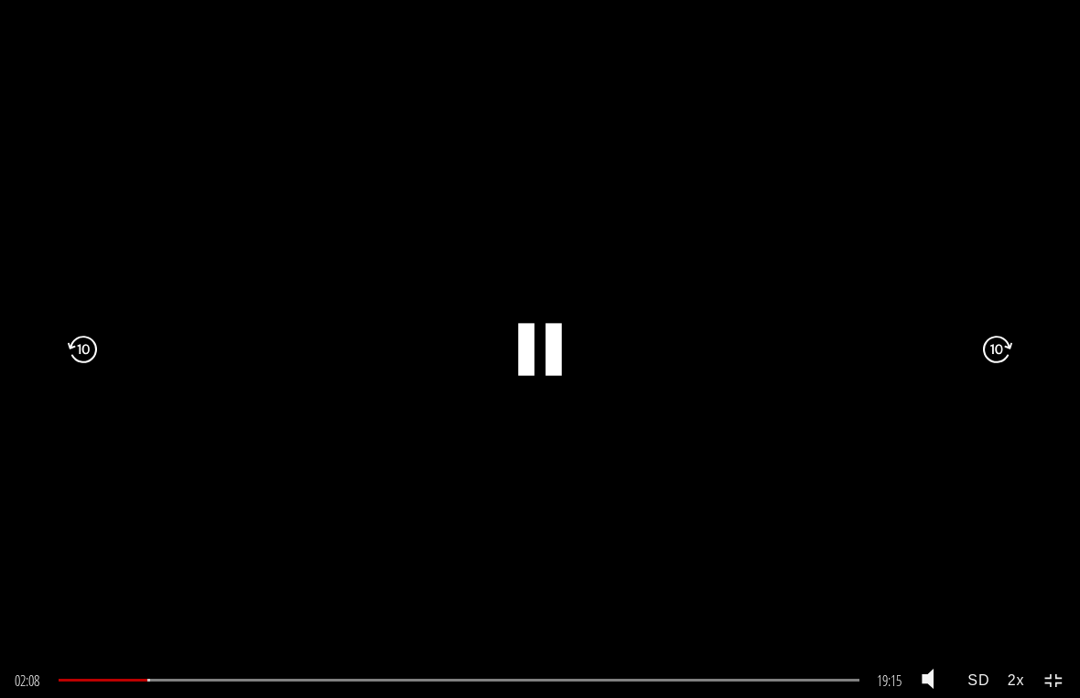
click at [764, 210] on div ".a{fill:#000;opacity:0.65;}.b{fill:#fff;opacity:1.0;} .fp-color-play{opacity:0.…" at bounding box center [540, 349] width 1080 height 698
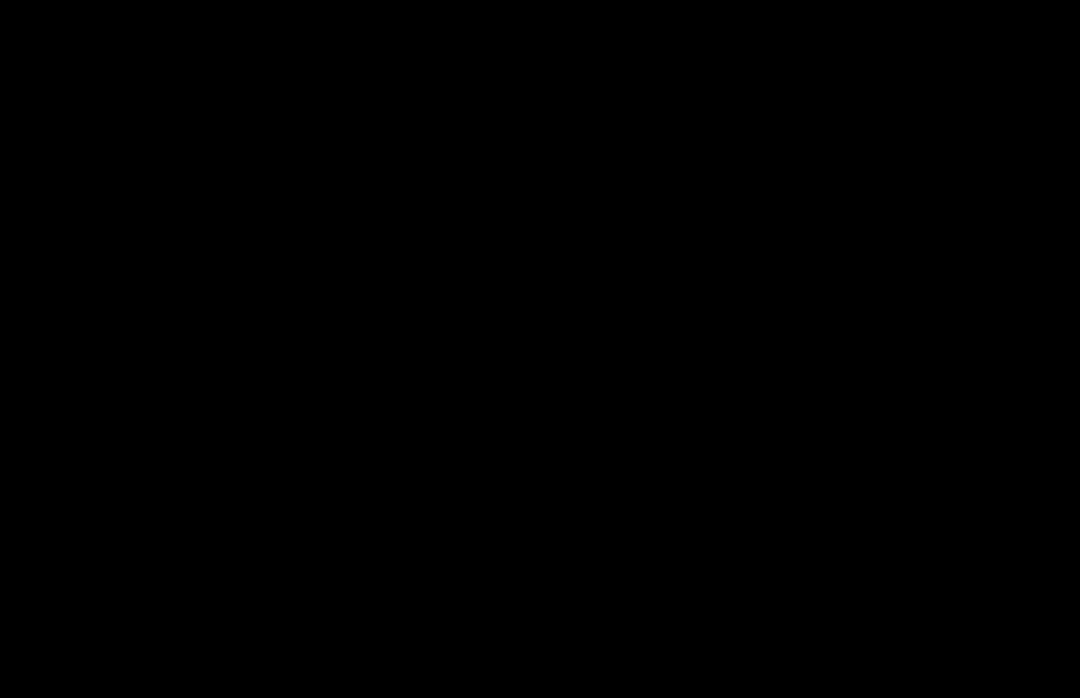
click at [567, 326] on icon ".fp-color-play{opacity:0.65;}.rect{fill:#fff;}" at bounding box center [540, 350] width 132 height 132
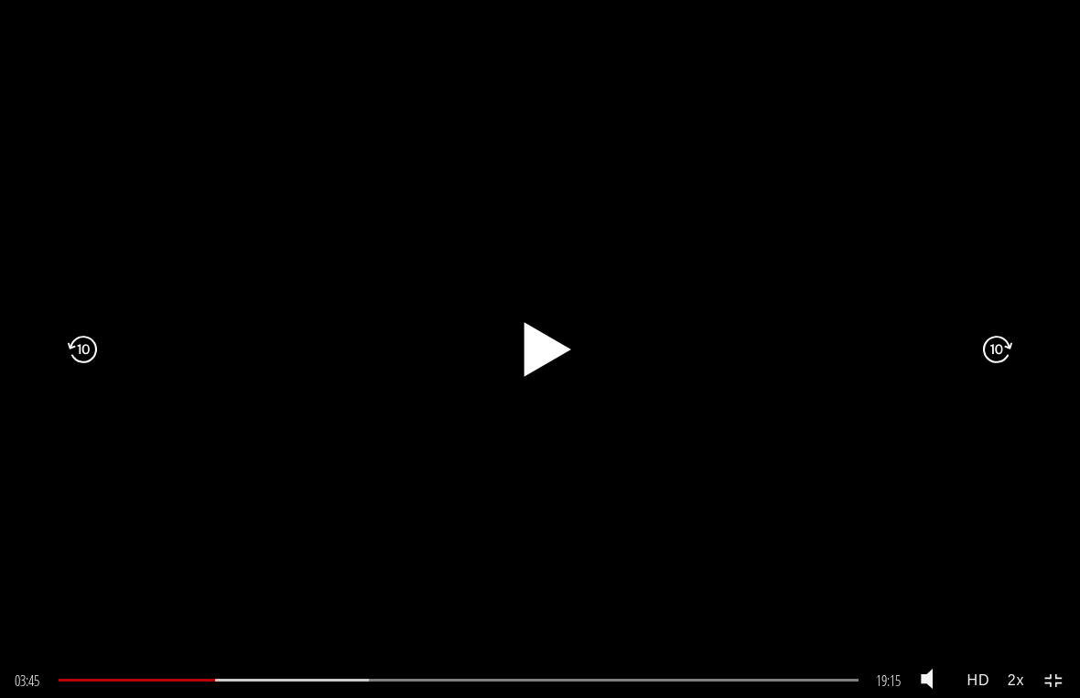
click at [567, 346] on icon ".fp-color-play{opacity:0.65;}.rect{fill:#fff;}" at bounding box center [540, 349] width 70 height 70
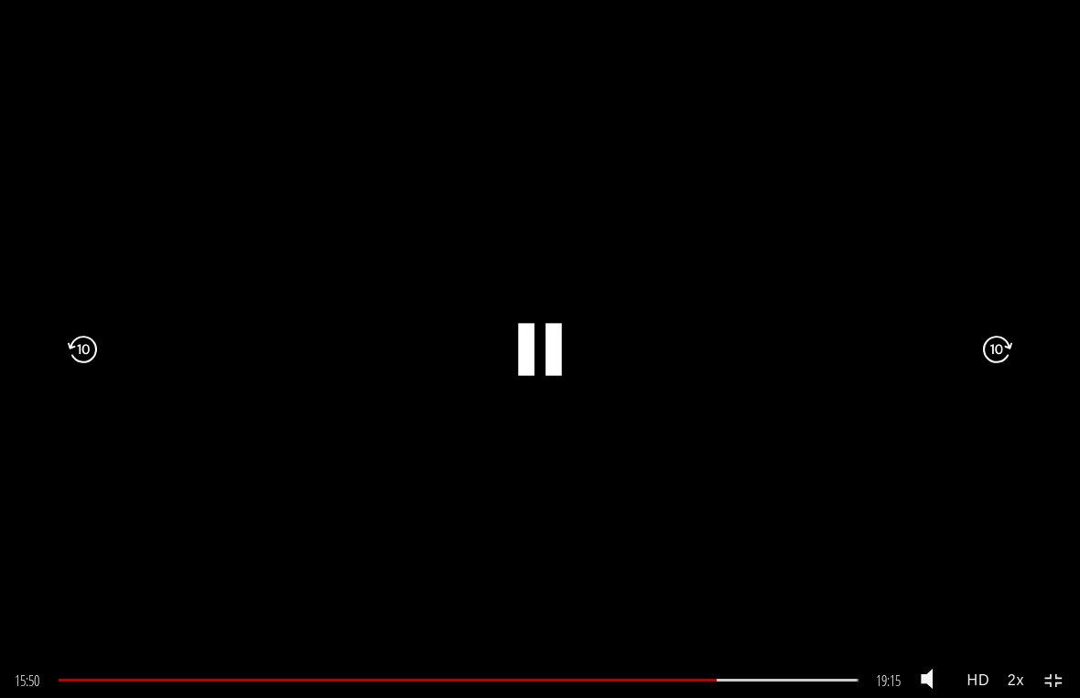
click at [562, 349] on icon ".fp-color-play{opacity:0.65;}.rect{fill:#fff;}" at bounding box center [540, 350] width 132 height 132
click at [553, 329] on icon ".fp-color-play{opacity:0.65;}.rect{fill:#fff;}" at bounding box center [540, 349] width 70 height 70
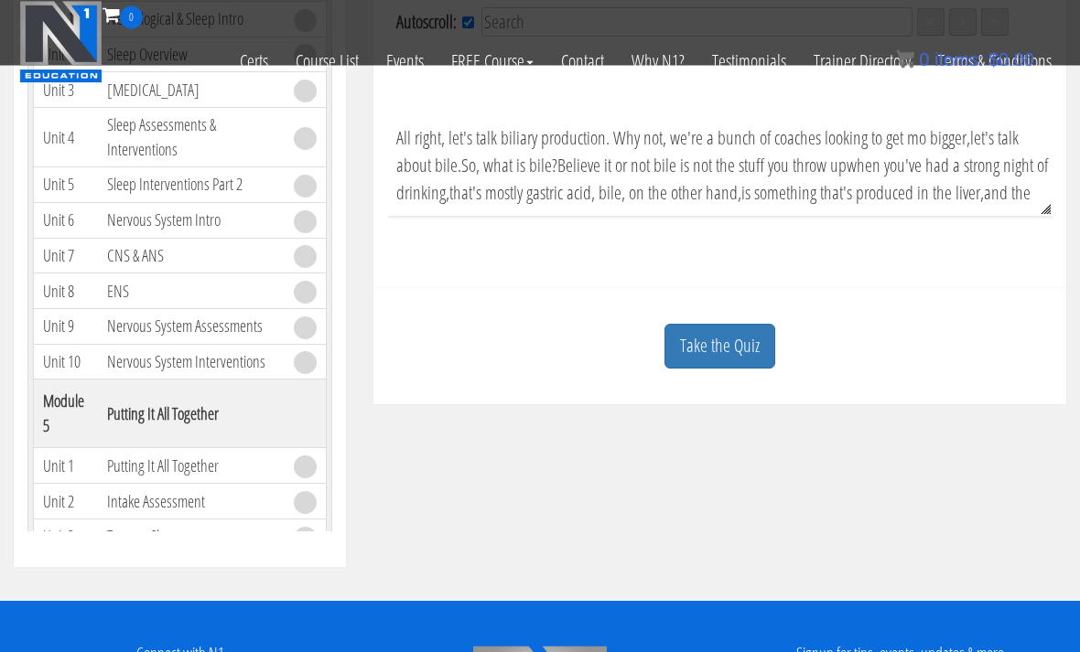
scroll to position [635, 0]
click at [739, 345] on link "Take the Quiz" at bounding box center [719, 346] width 111 height 45
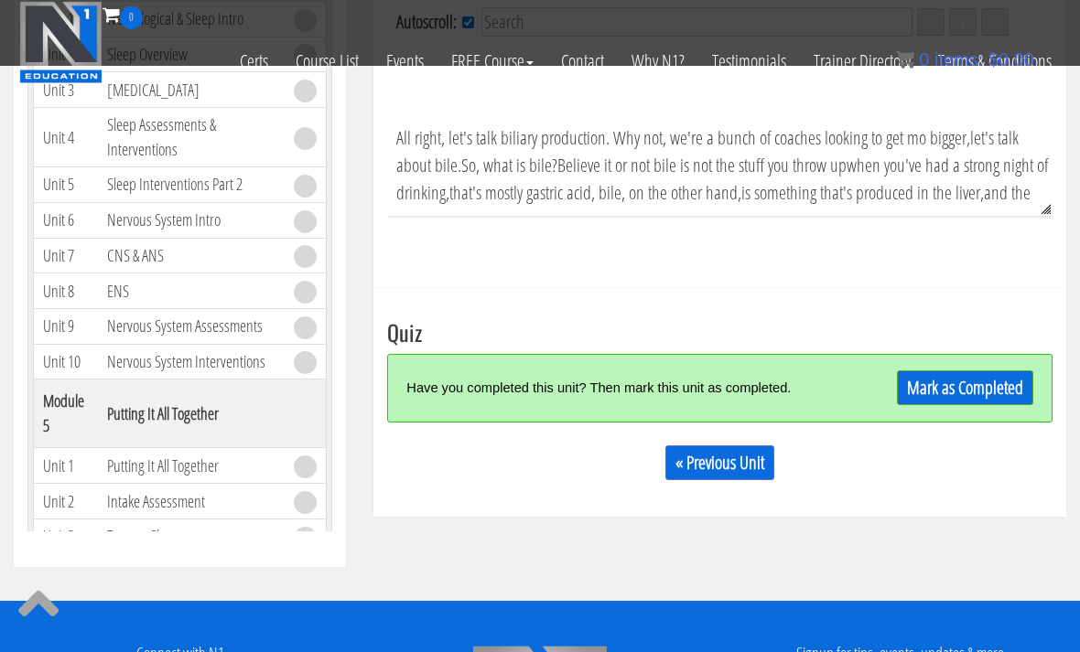
click at [923, 381] on link "Mark as Completed" at bounding box center [965, 388] width 136 height 35
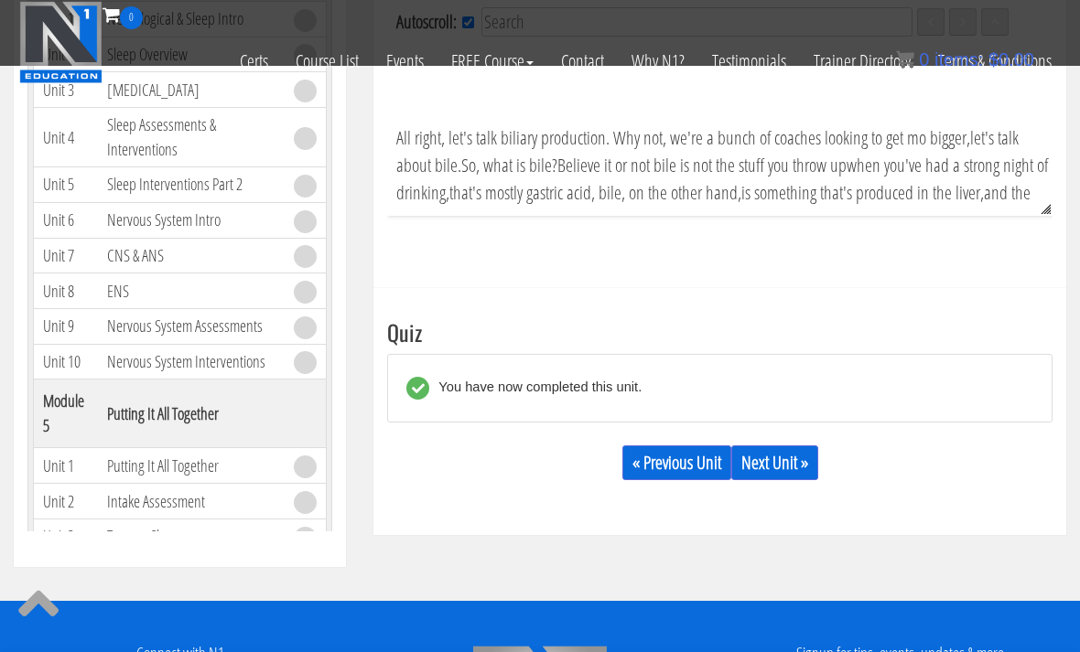
click at [790, 467] on link "Next Unit »" at bounding box center [774, 463] width 87 height 35
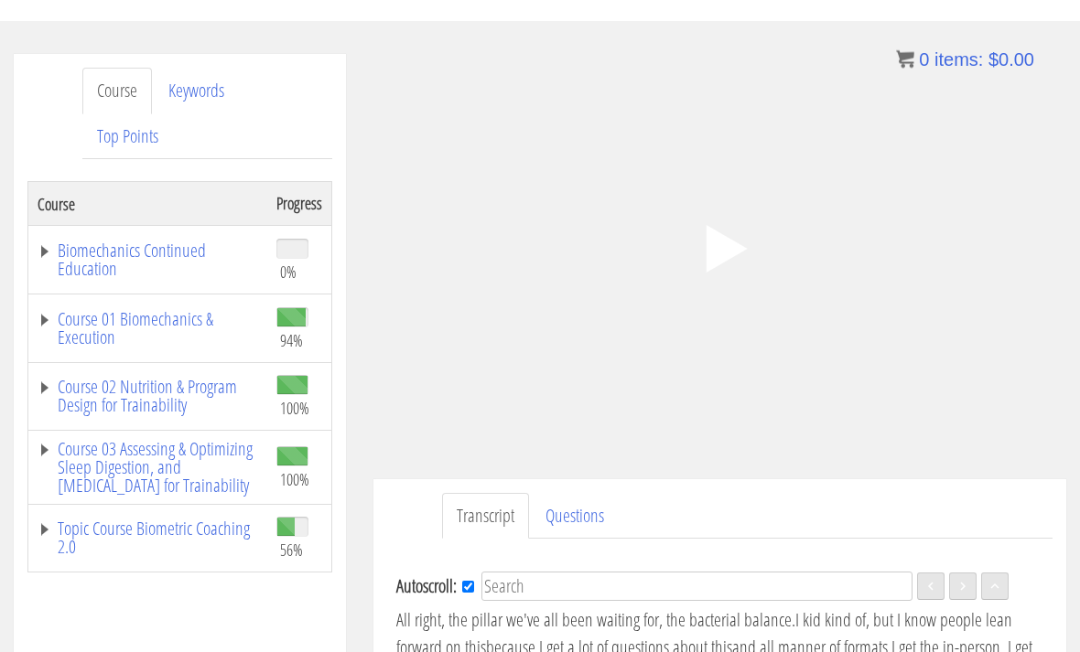
scroll to position [185, 0]
click at [728, 242] on polygon at bounding box center [725, 250] width 41 height 48
click at [191, 533] on link "Topic Course Biometric Coaching 2.0" at bounding box center [148, 539] width 221 height 37
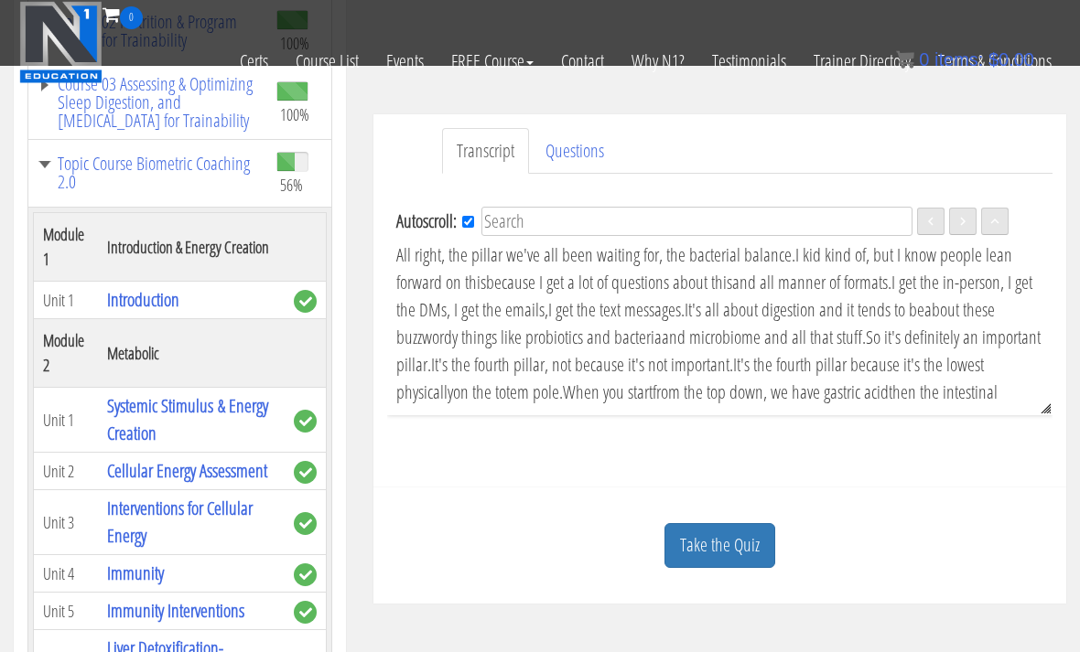
scroll to position [435, 0]
click at [729, 536] on link "Take the Quiz" at bounding box center [719, 546] width 111 height 45
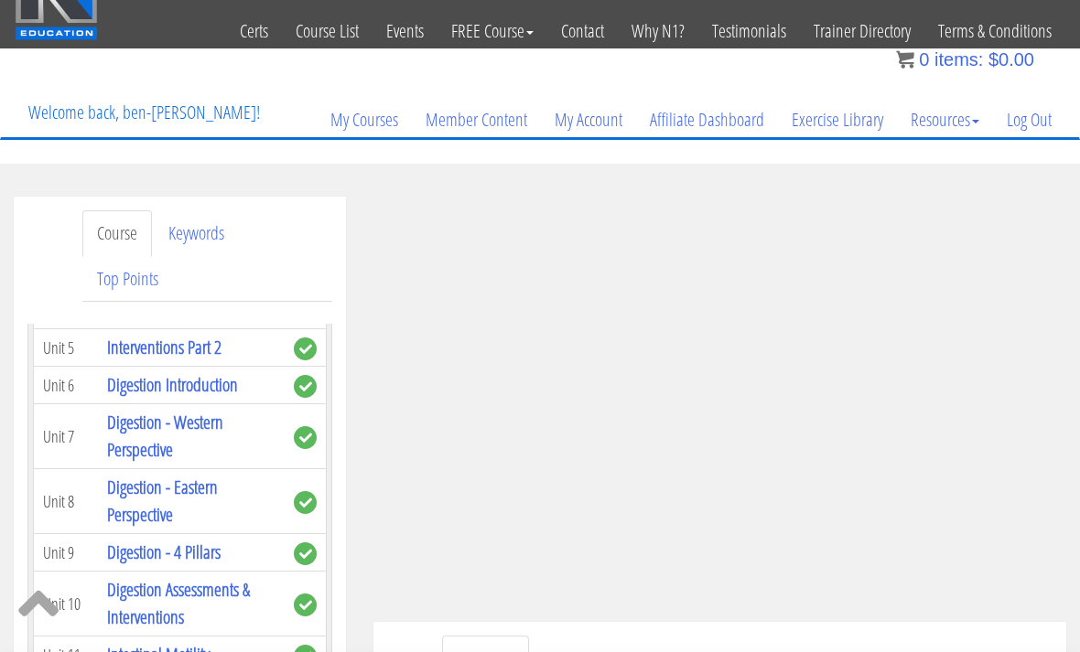
scroll to position [45, 0]
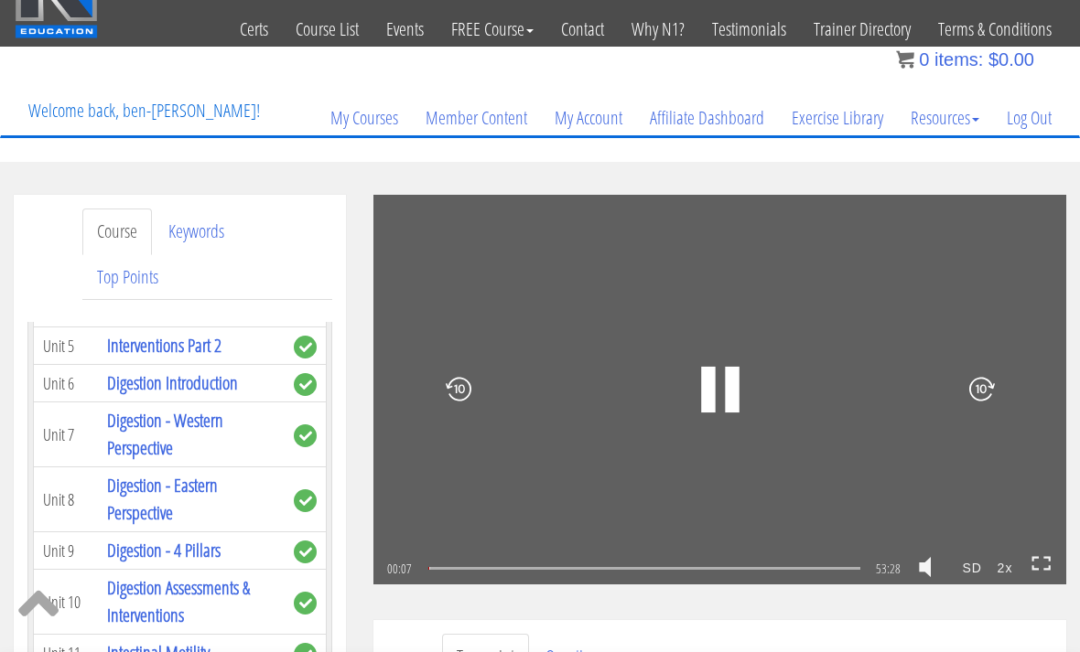
click at [727, 395] on rect at bounding box center [732, 390] width 14 height 46
